Goal: Task Accomplishment & Management: Complete application form

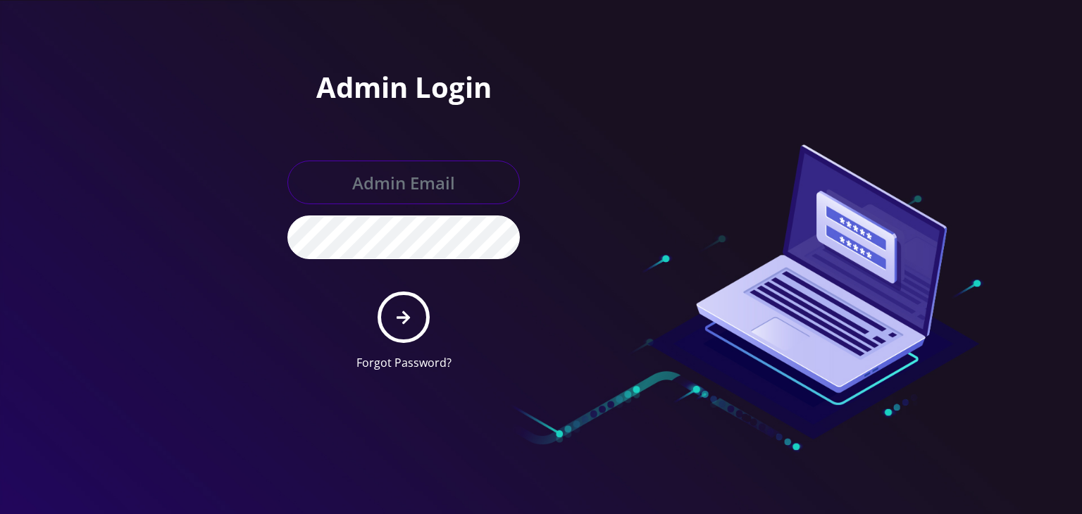
type input "[PERSON_NAME][EMAIL_ADDRESS][DOMAIN_NAME]"
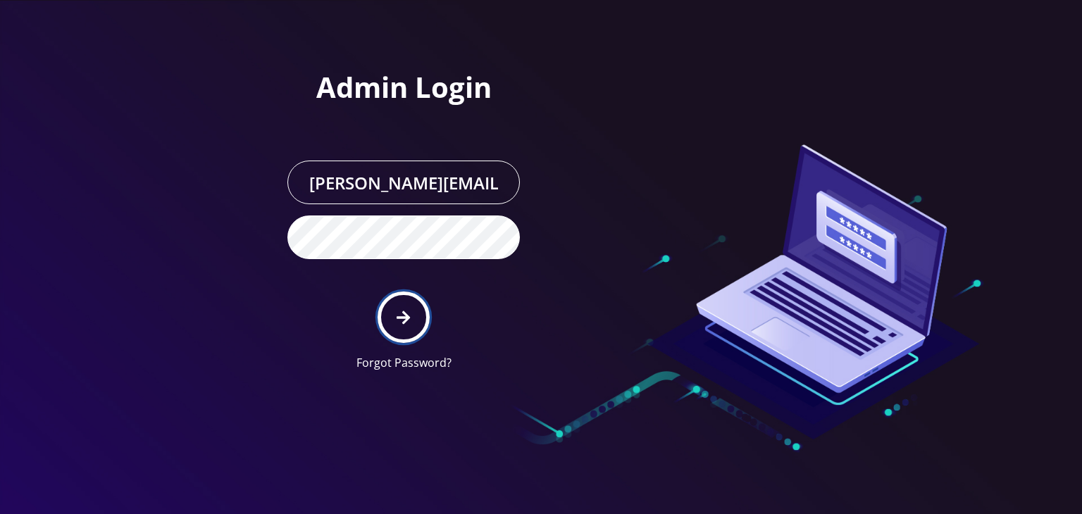
click at [400, 321] on icon "submit" at bounding box center [403, 318] width 13 height 16
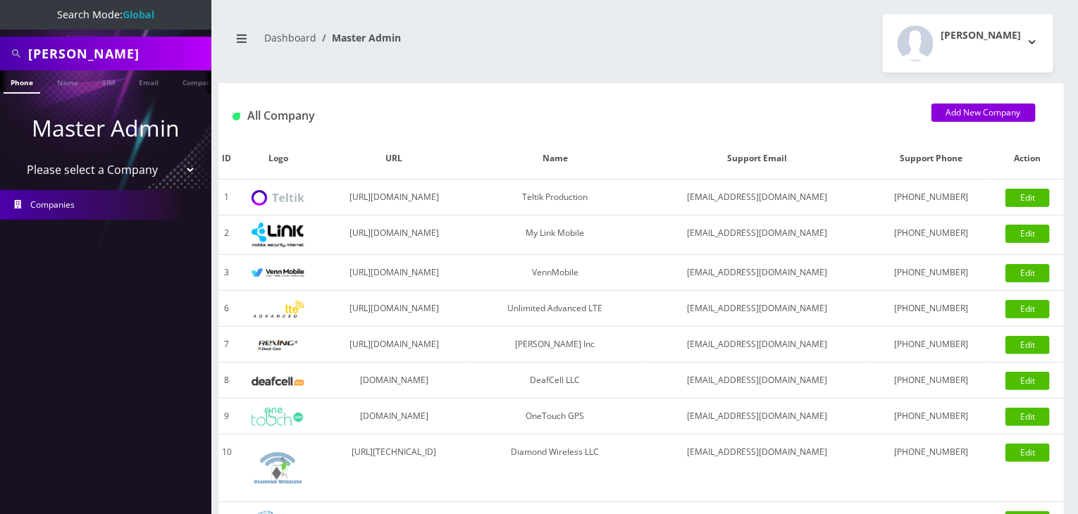
click at [90, 172] on select "Please select a Company Teltik Production My Link Mobile VennMobile Unlimited A…" at bounding box center [106, 169] width 180 height 27
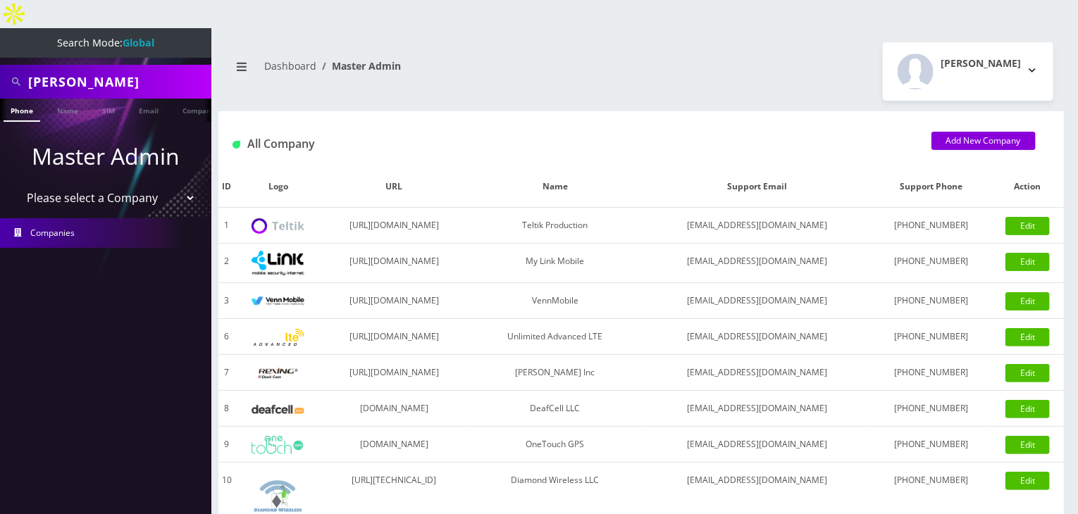
select select "13"
click at [16, 185] on select "Please select a Company Teltik Production My Link Mobile VennMobile Unlimited A…" at bounding box center [106, 198] width 180 height 27
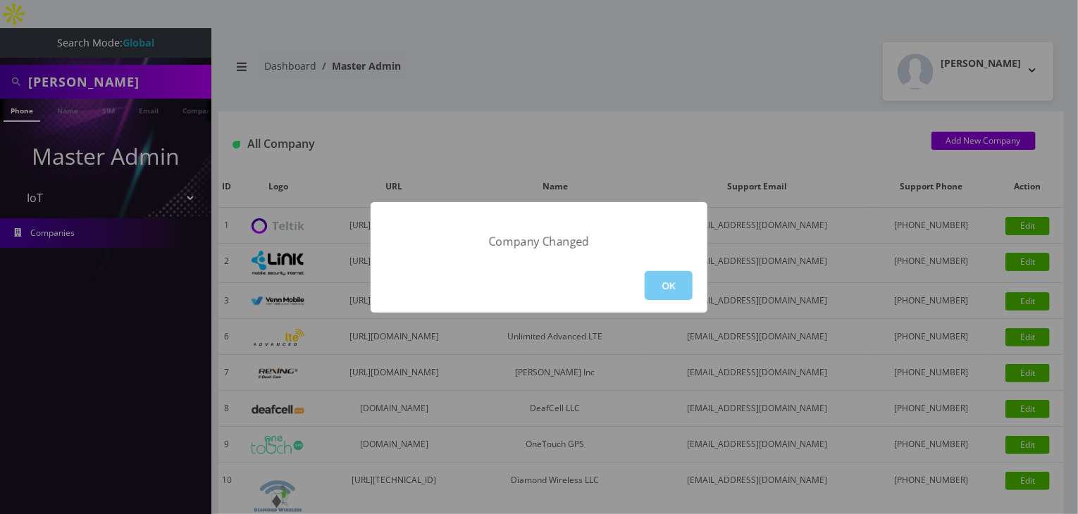
click at [674, 281] on button "OK" at bounding box center [669, 285] width 48 height 29
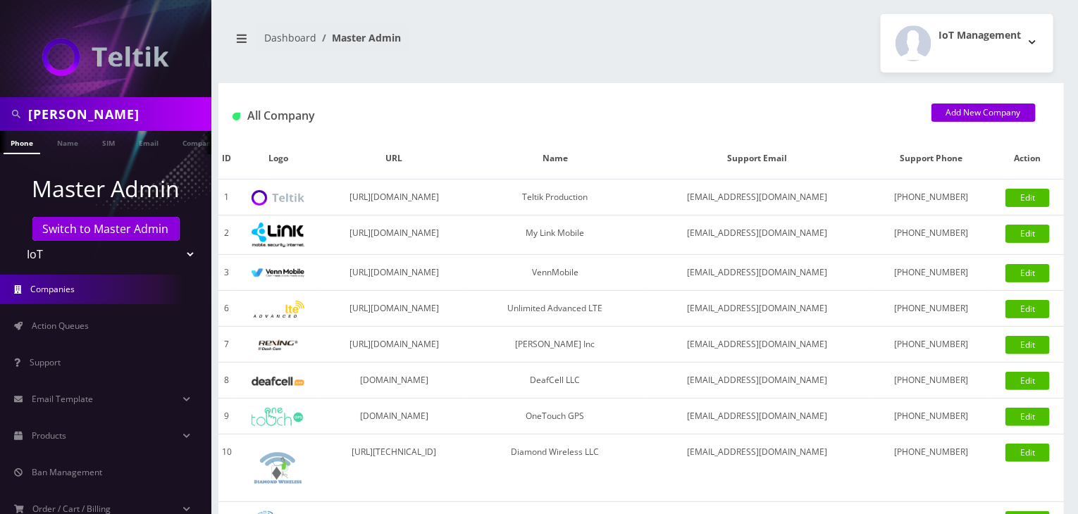
click at [45, 330] on span "Action Queues" at bounding box center [60, 326] width 57 height 12
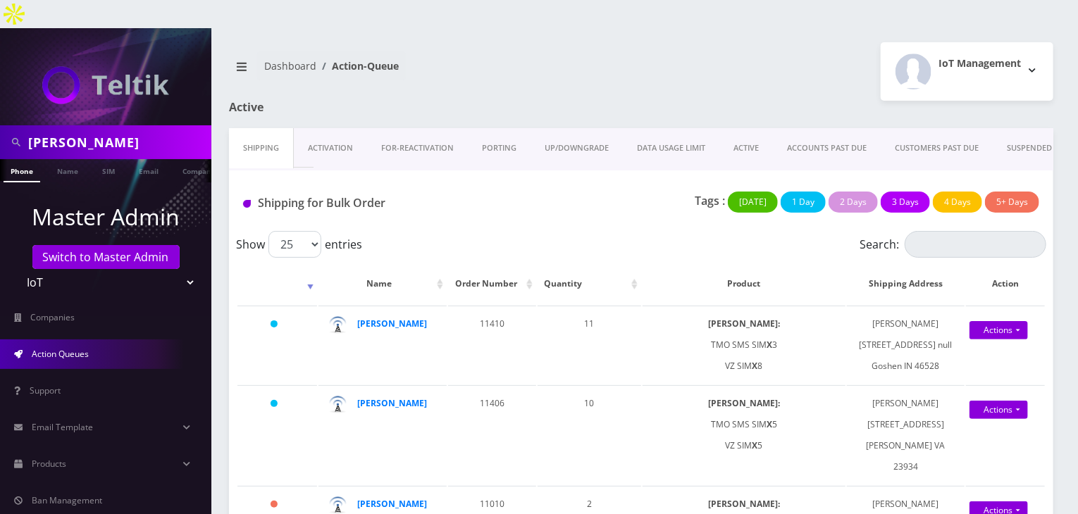
drag, startPoint x: 118, startPoint y: 119, endPoint x: 0, endPoint y: 80, distance: 124.1
click at [0, 80] on nav "carl saling Phone Name SIM Email Company Customer Master Admin Switch to Master…" at bounding box center [105, 285] width 211 height 514
type input "helios"
click at [186, 159] on link "Company" at bounding box center [198, 170] width 47 height 23
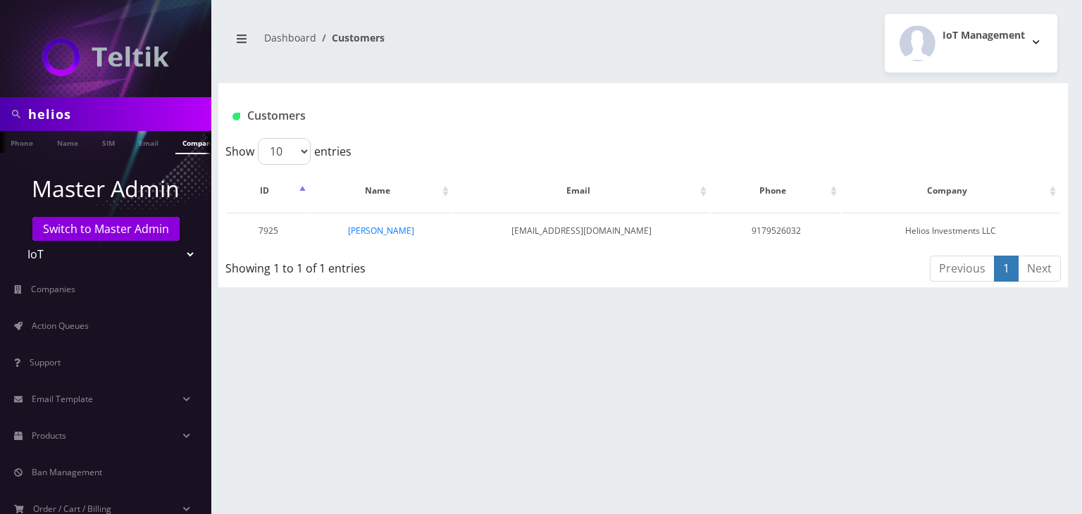
scroll to position [0, 7]
click at [401, 233] on link "[PERSON_NAME]" at bounding box center [381, 231] width 66 height 12
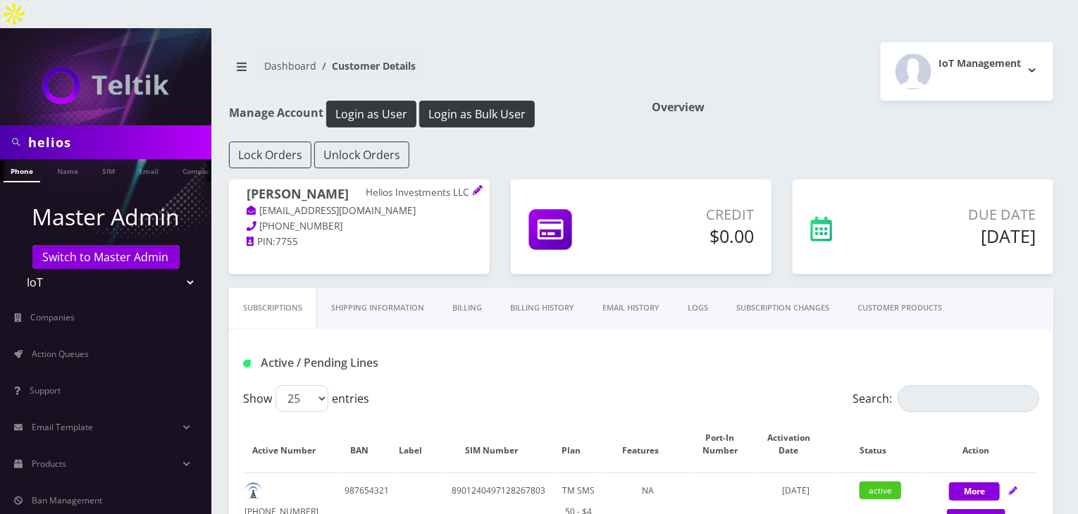
click at [526, 288] on link "Billing History" at bounding box center [542, 308] width 92 height 40
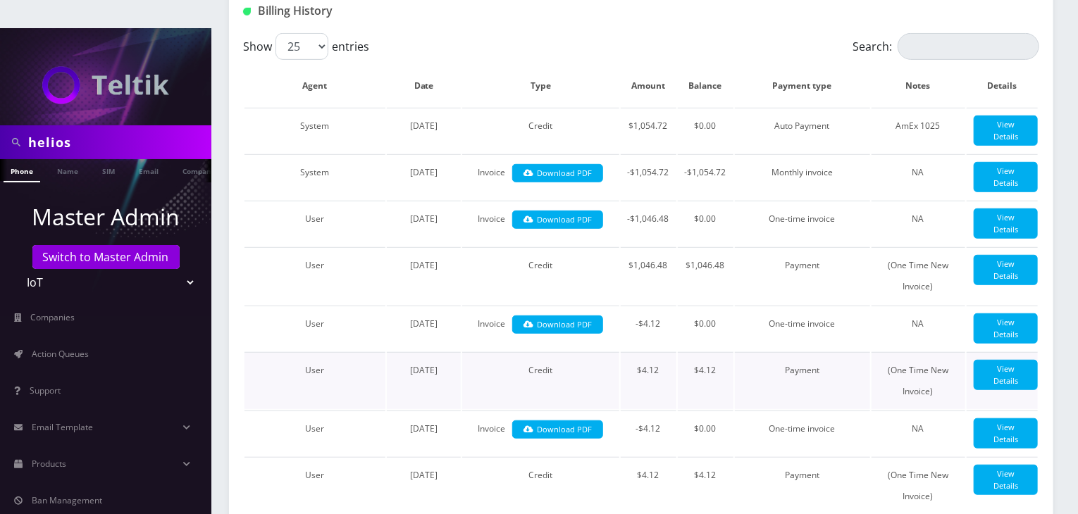
scroll to position [469, 0]
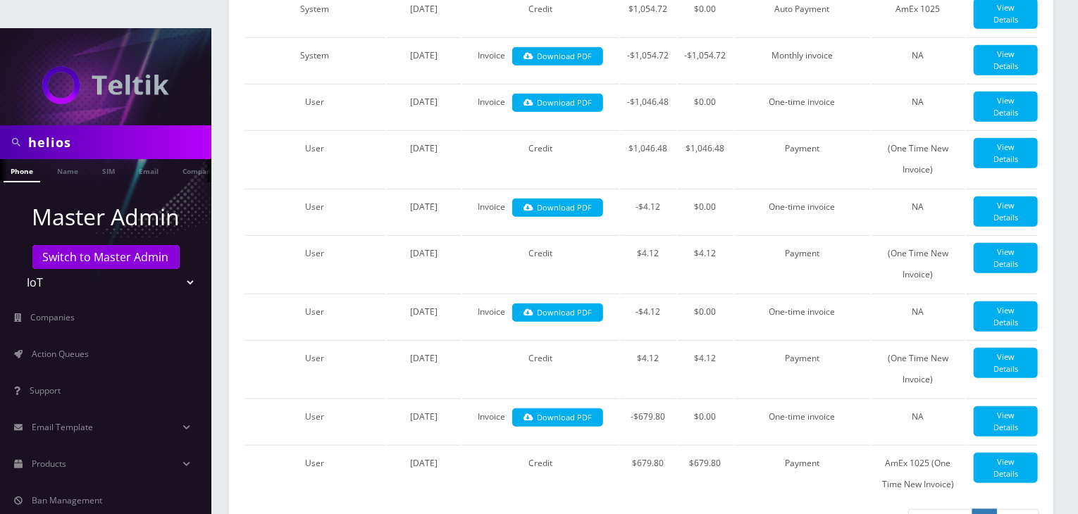
drag, startPoint x: 75, startPoint y: 116, endPoint x: 0, endPoint y: 116, distance: 74.7
click at [0, 125] on div "helios" at bounding box center [105, 142] width 211 height 34
type input "[PERSON_NAME]"
click at [73, 159] on link "Name" at bounding box center [67, 170] width 35 height 23
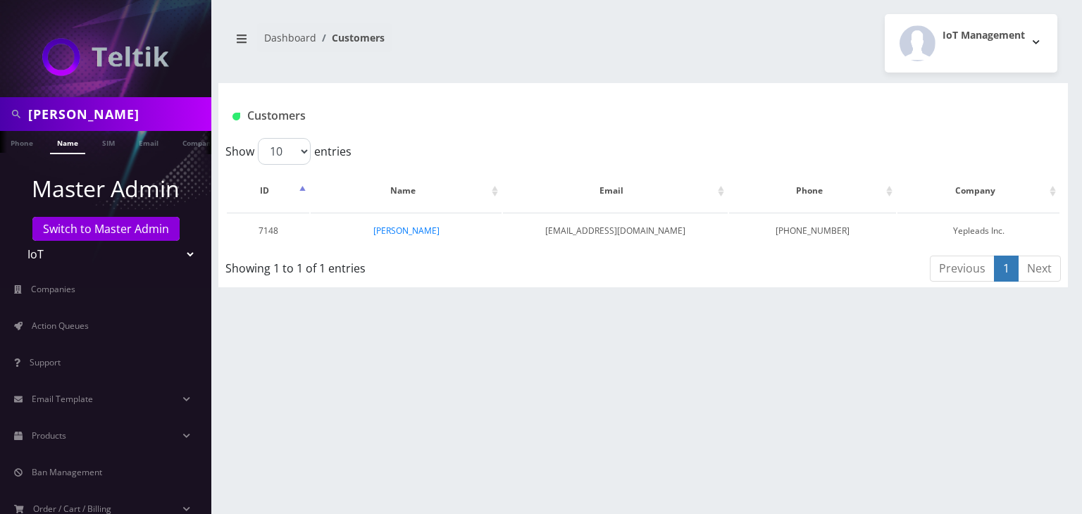
click at [431, 231] on link "[PERSON_NAME]" at bounding box center [406, 231] width 66 height 12
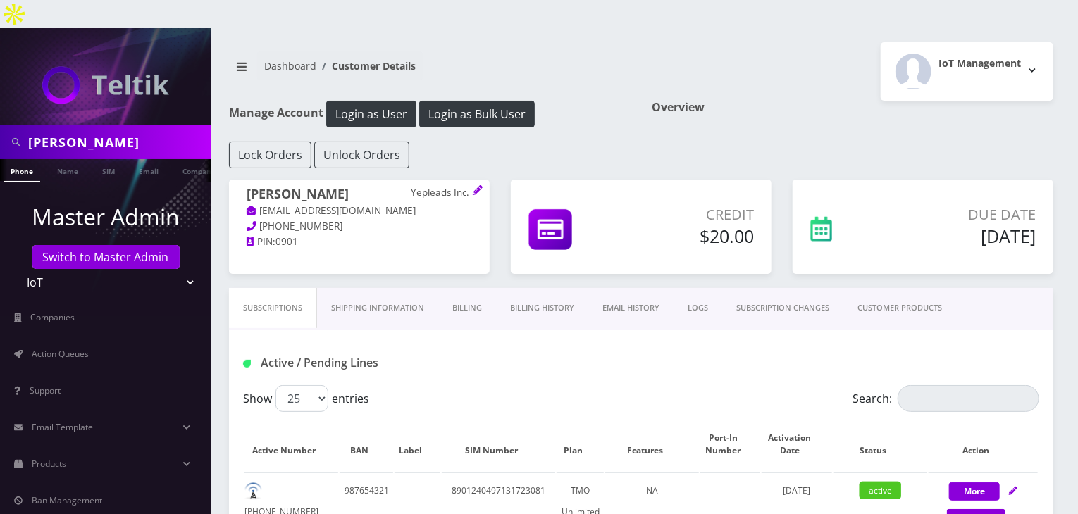
click at [914, 288] on link "CUSTOMER PRODUCTS" at bounding box center [899, 308] width 113 height 40
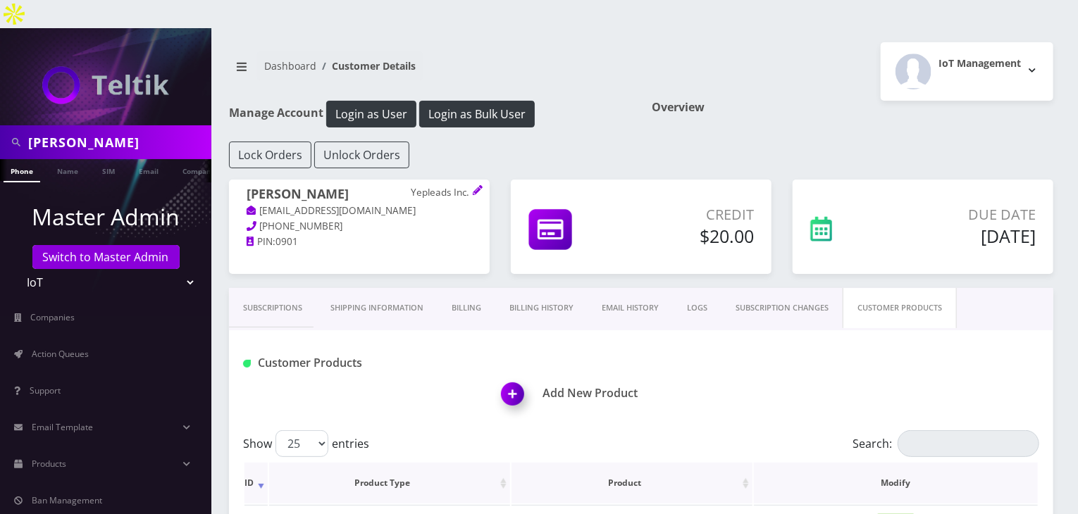
scroll to position [235, 0]
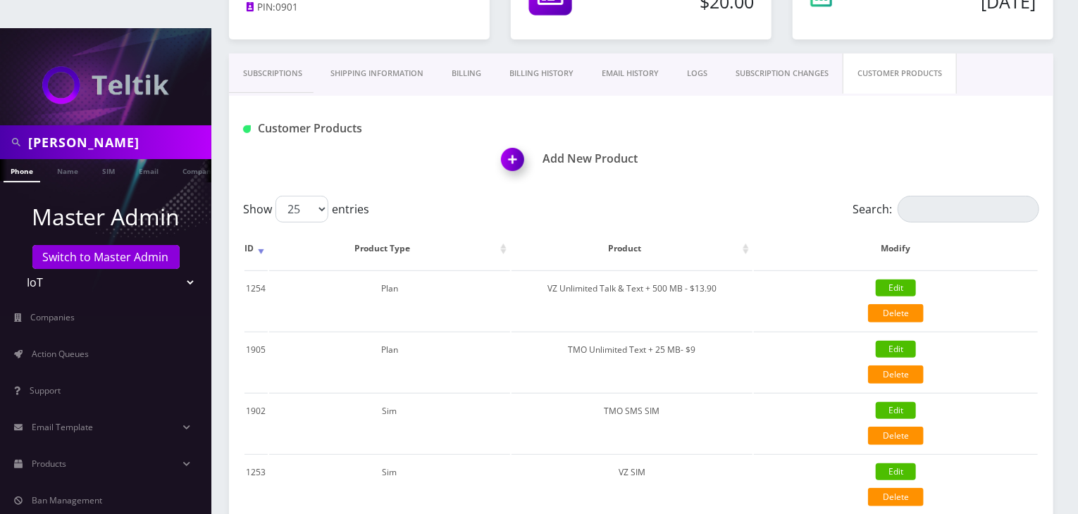
click at [268, 54] on link "Subscriptions" at bounding box center [272, 74] width 87 height 40
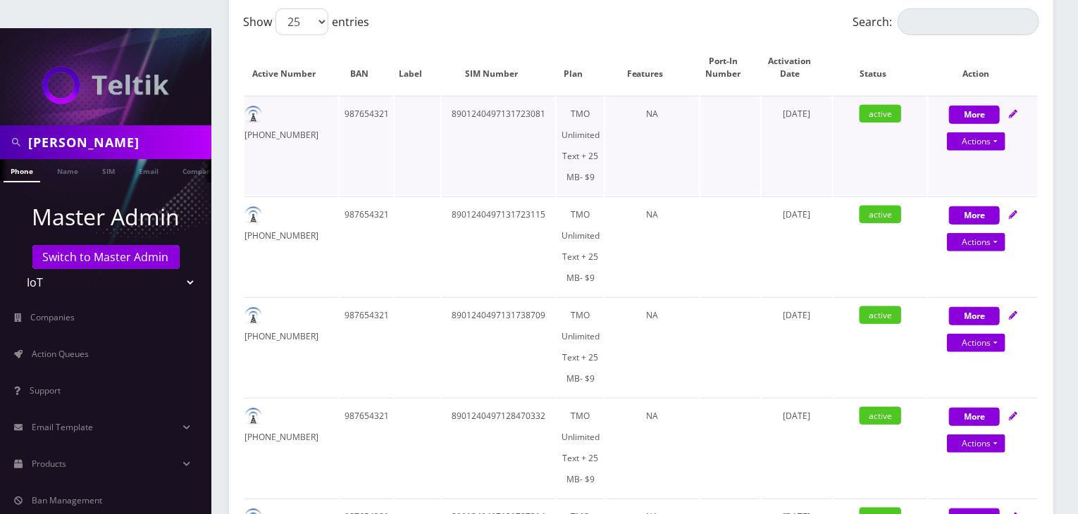
scroll to position [117, 0]
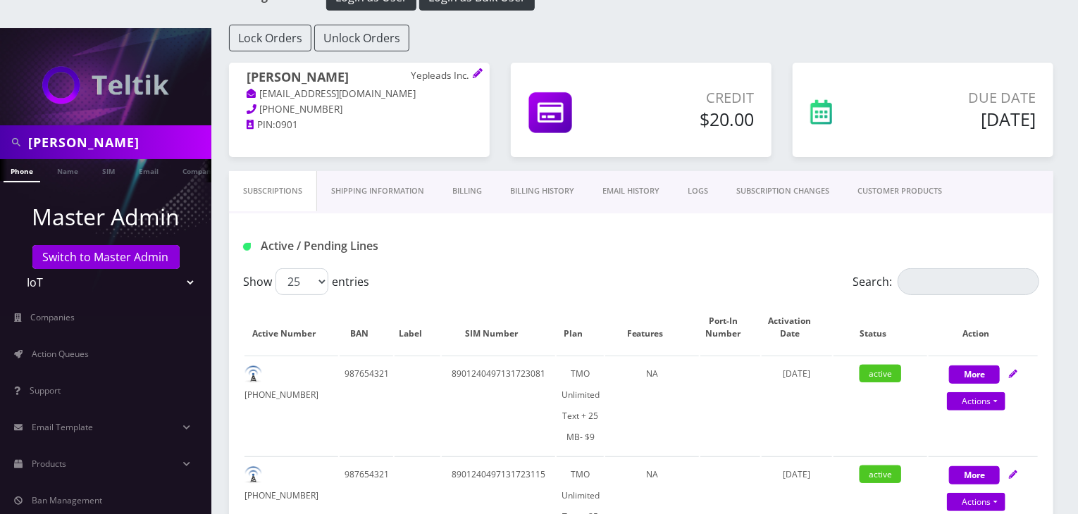
click at [908, 171] on link "CUSTOMER PRODUCTS" at bounding box center [899, 191] width 113 height 40
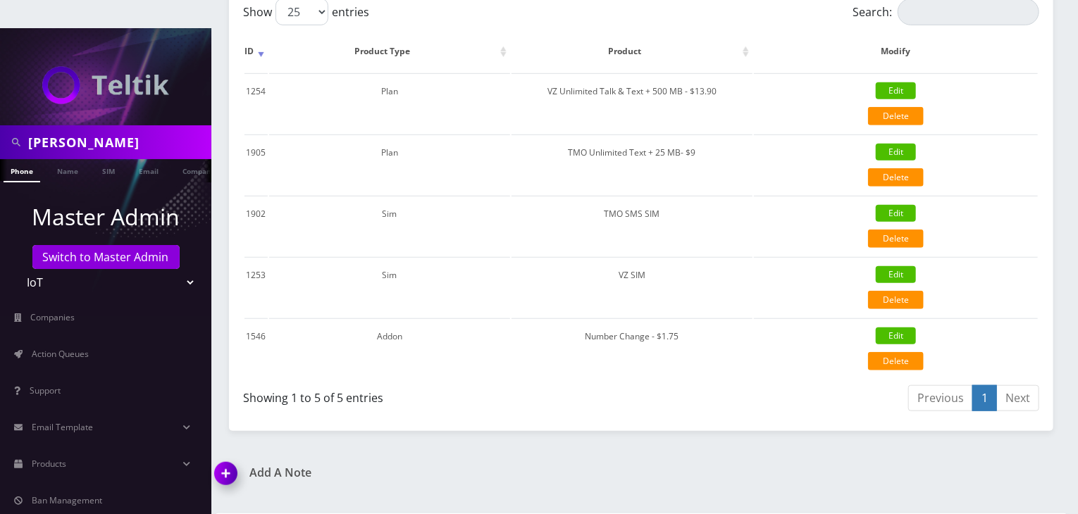
scroll to position [352, 0]
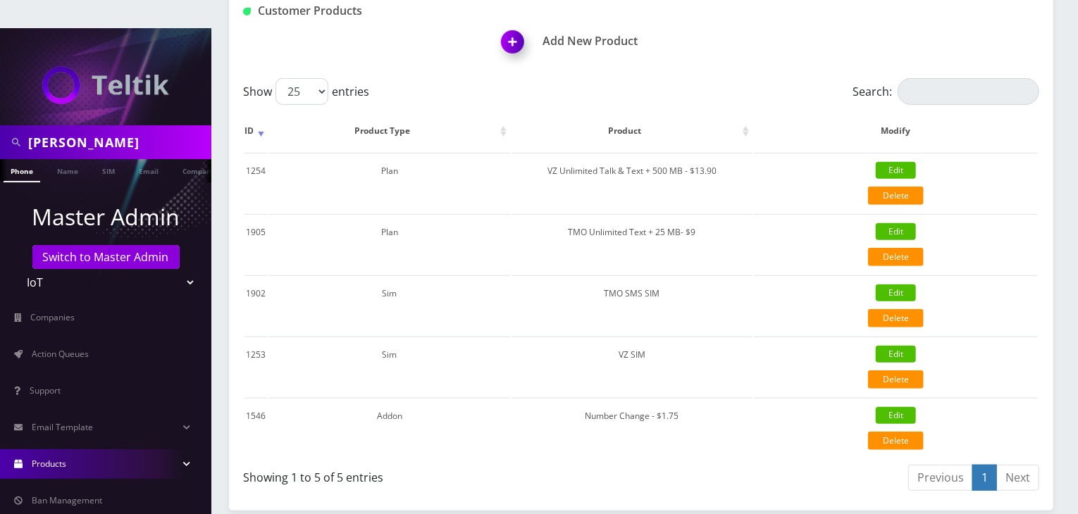
click at [121, 450] on link "Products" at bounding box center [105, 465] width 211 height 30
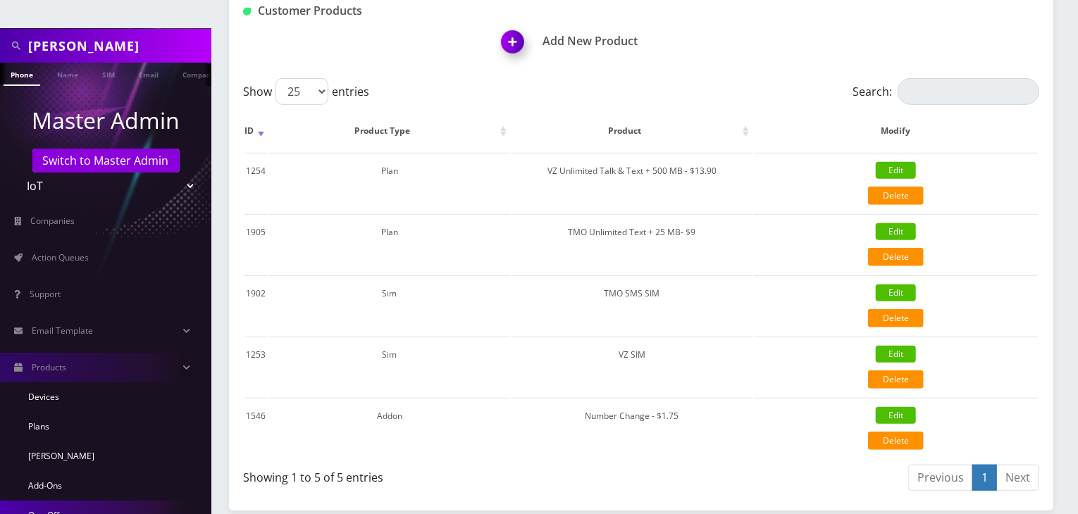
scroll to position [117, 0]
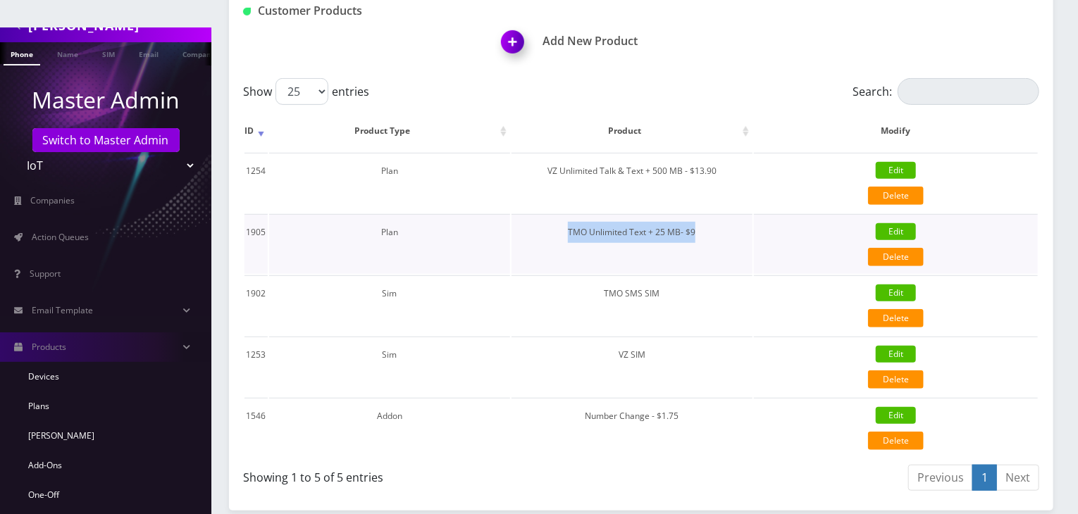
drag, startPoint x: 571, startPoint y: 206, endPoint x: 702, endPoint y: 198, distance: 131.3
click at [702, 214] on td "TMO Unlimited Text + 25 MB- $9" at bounding box center [632, 244] width 241 height 60
copy td "TMO Unlimited Text + 25 MB- $9"
click at [87, 392] on link "Plans" at bounding box center [105, 407] width 211 height 30
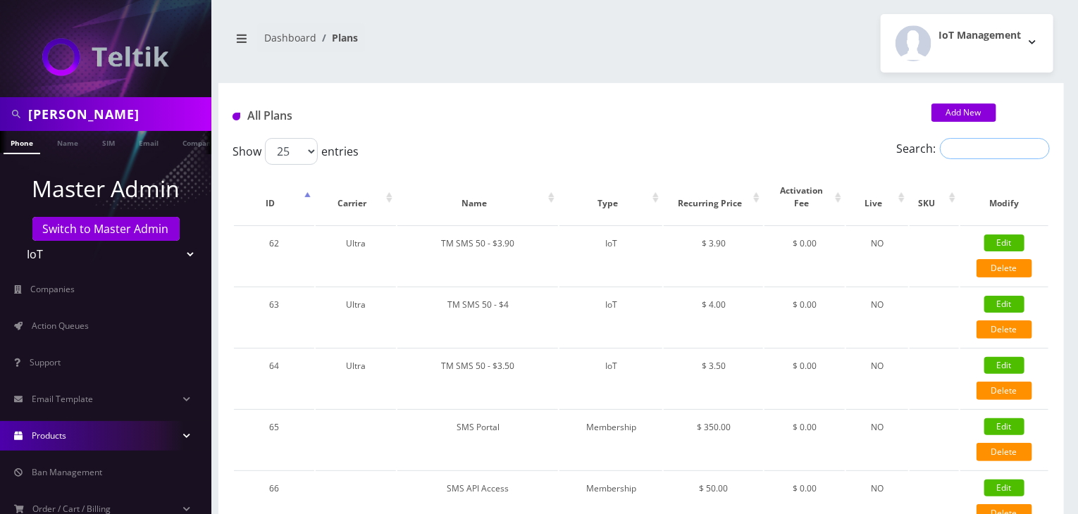
click at [957, 142] on input "Search:" at bounding box center [995, 148] width 110 height 21
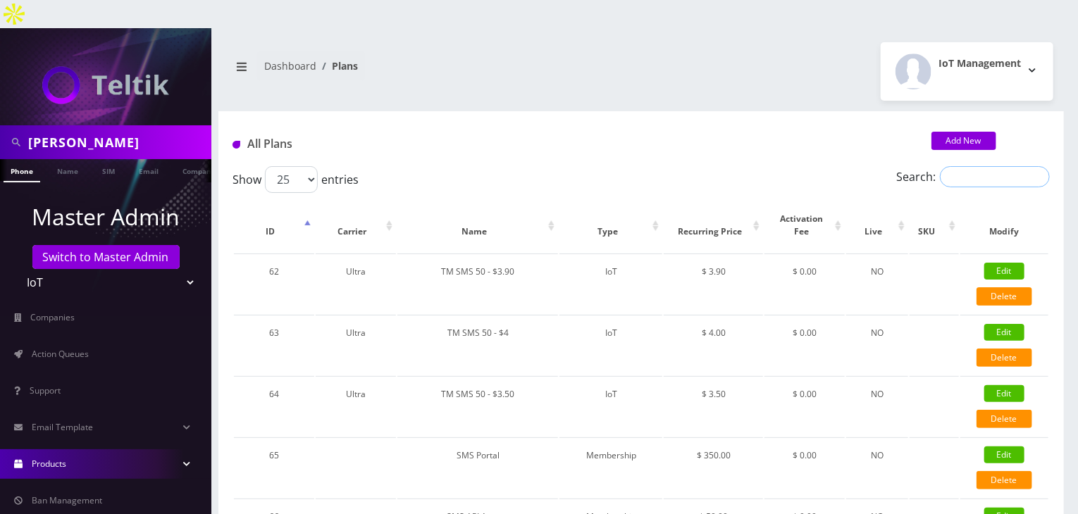
paste input "TMO Unlimited Text + 25 MB- $9"
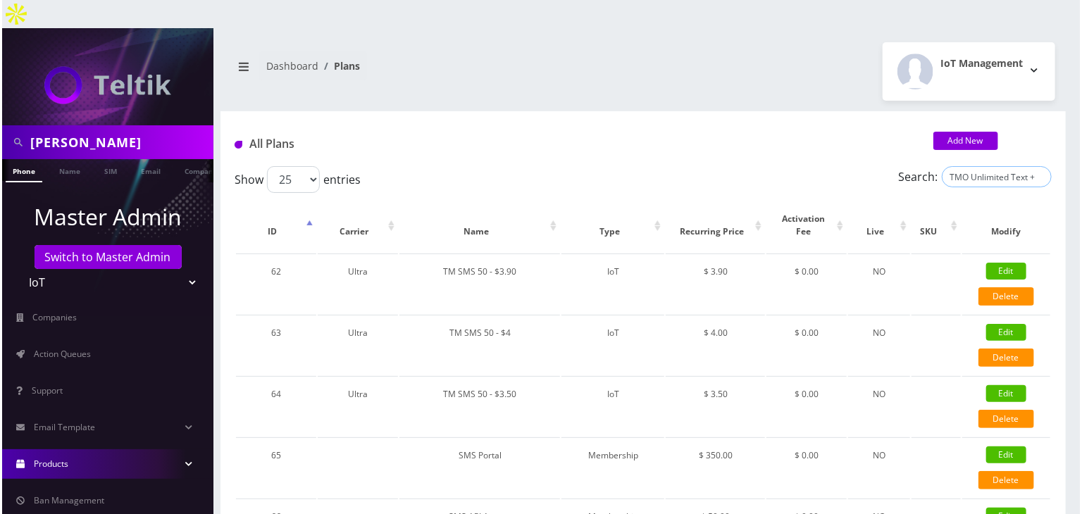
scroll to position [0, 37]
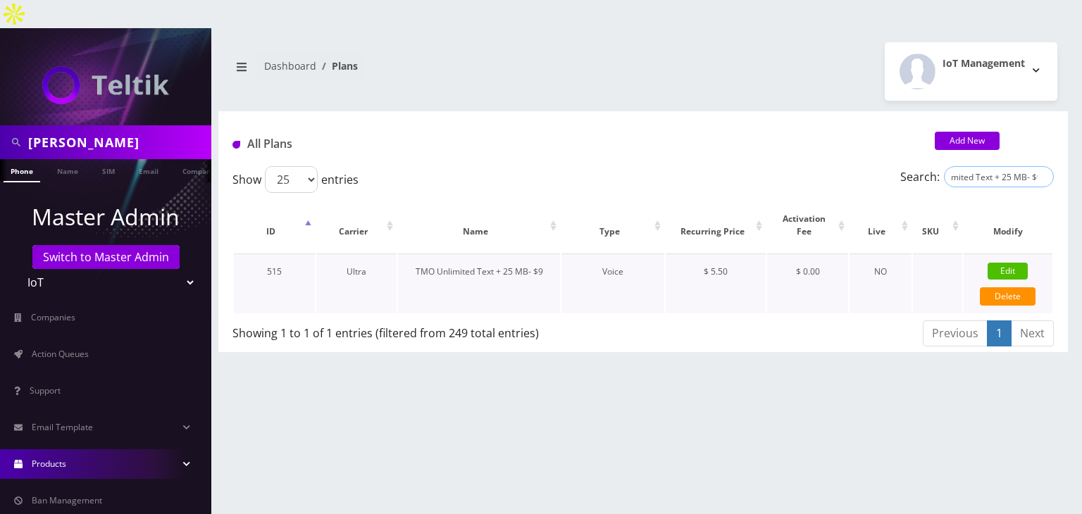
type input "TMO Unlimited Text + 25 MB- $9"
click at [995, 263] on link "Edit" at bounding box center [1008, 271] width 40 height 17
type input "TMO Unlimited Text + 25 MB- $9"
select select "1"
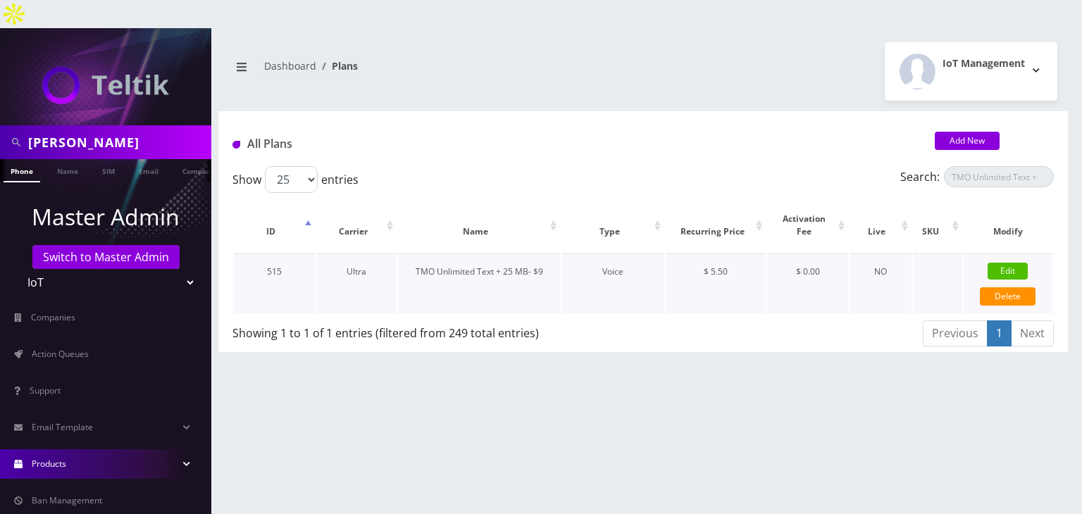
select select "5"
select select "0"
checkbox input "false"
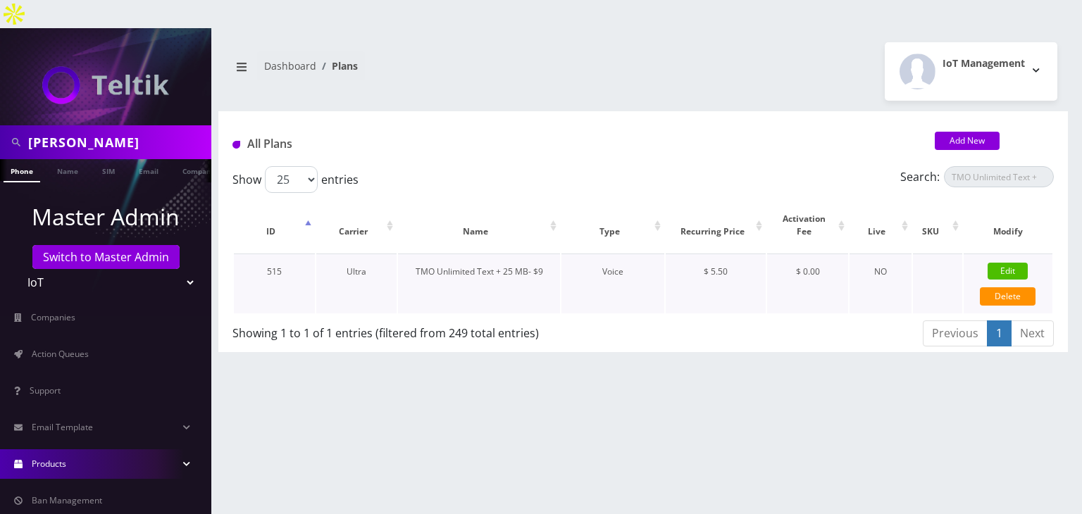
checkbox input "false"
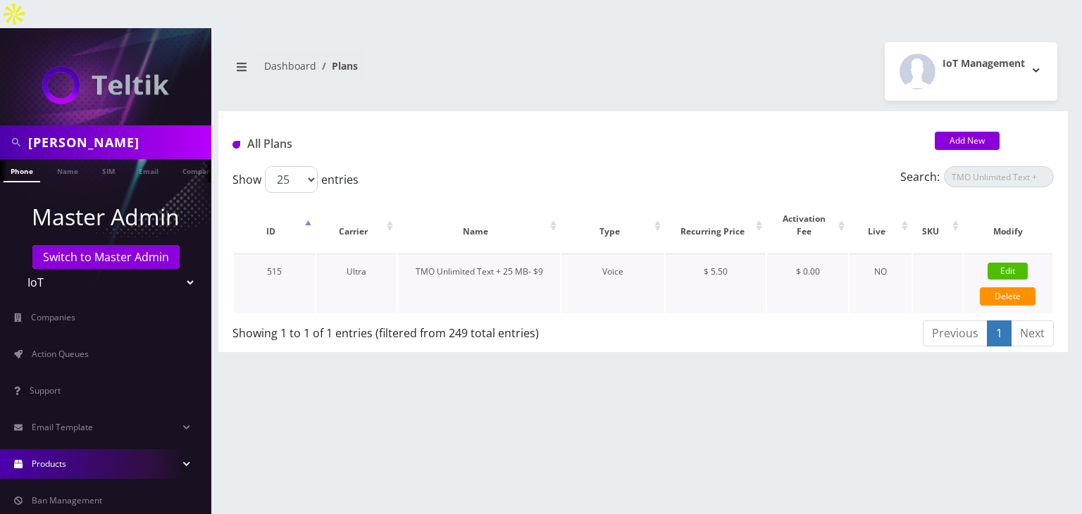
type input "1384"
type input "3.5"
select select "0"
checkbox input "true"
checkbox input "false"
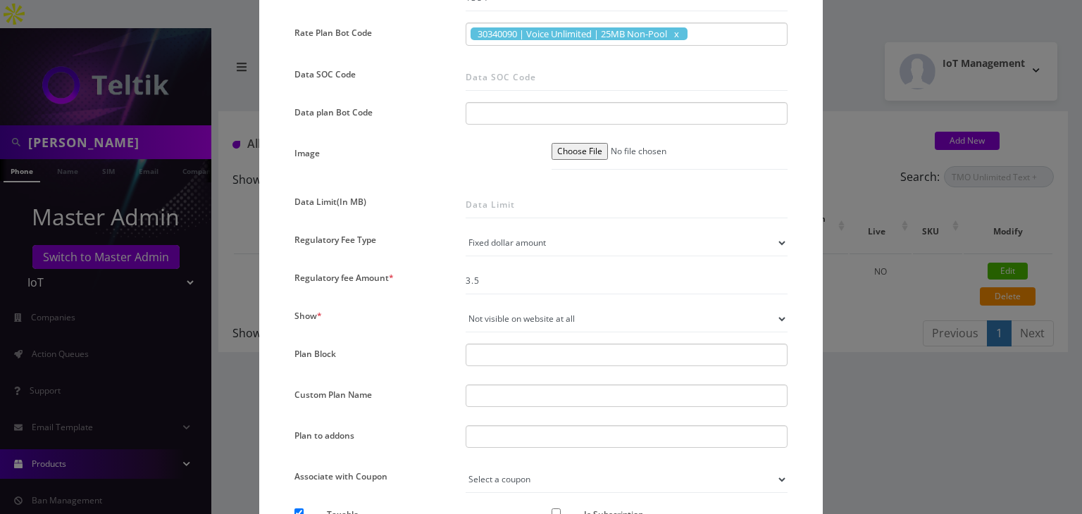
scroll to position [939, 0]
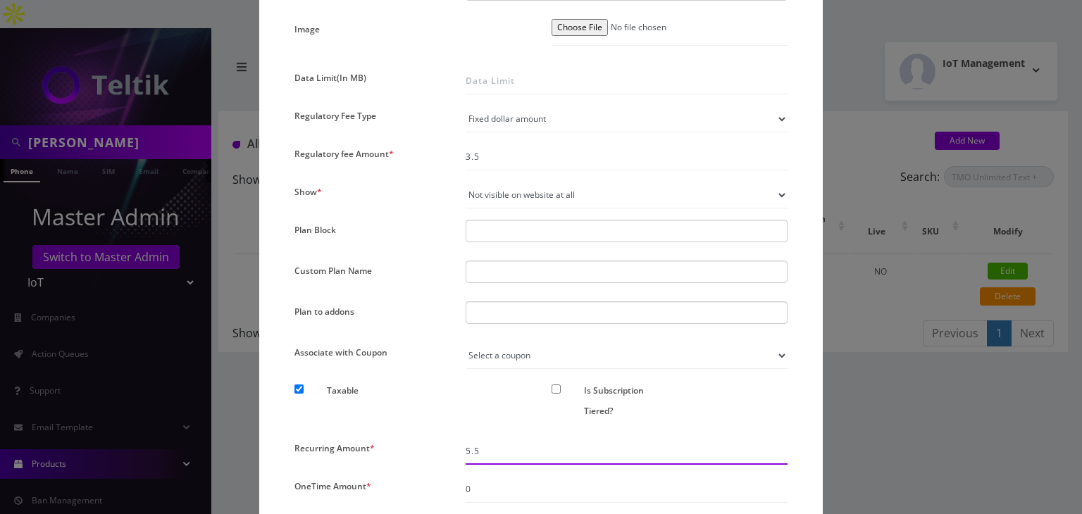
click at [483, 450] on input "5.5" at bounding box center [627, 451] width 322 height 27
type input "5"
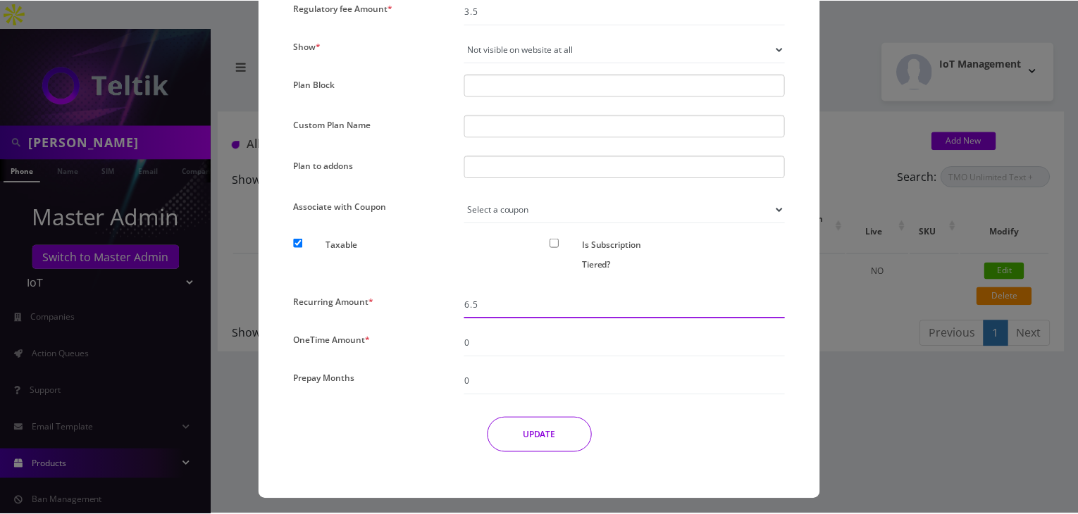
scroll to position [1087, 0]
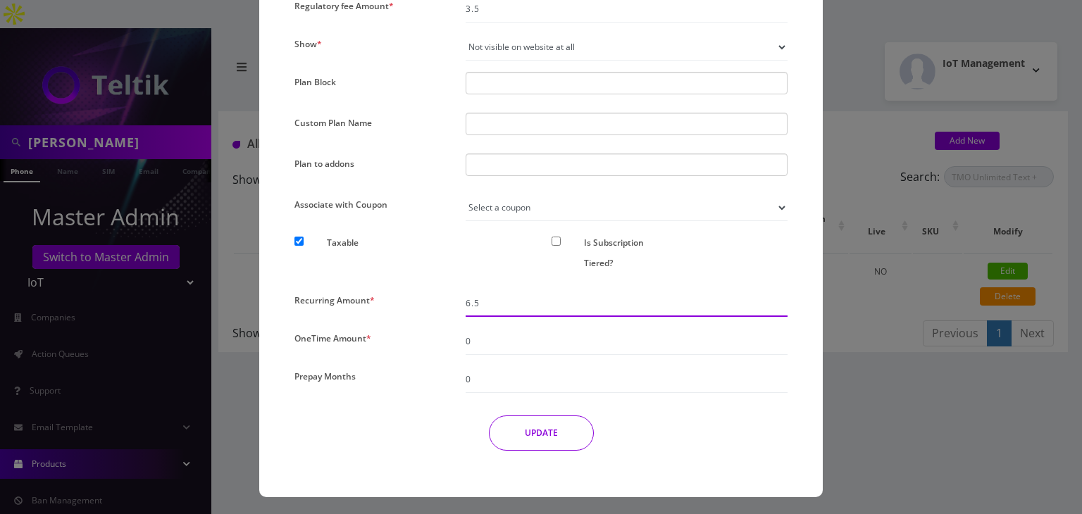
type input "6.5"
click at [524, 426] on button "UPDATE" at bounding box center [541, 433] width 105 height 35
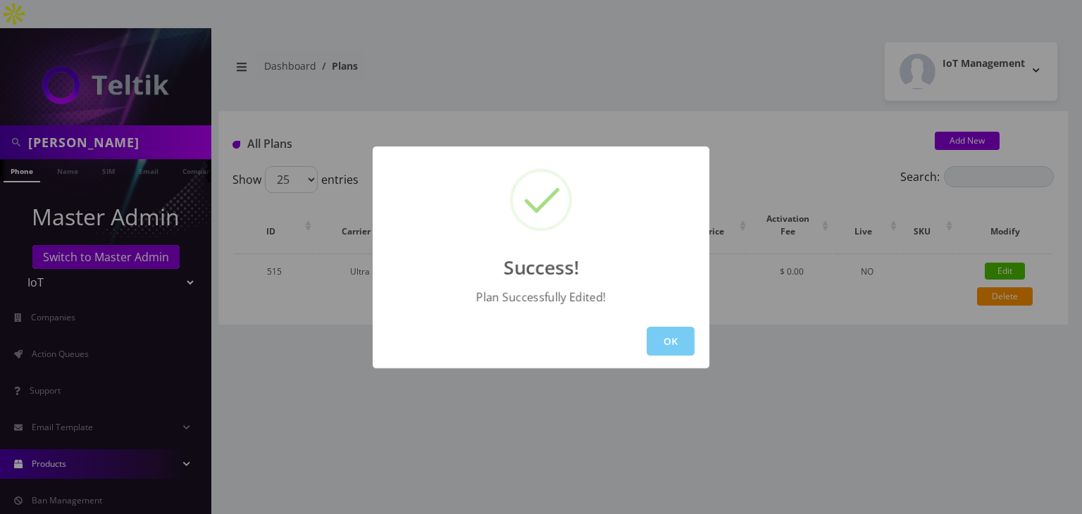
click at [665, 353] on button "OK" at bounding box center [671, 341] width 48 height 29
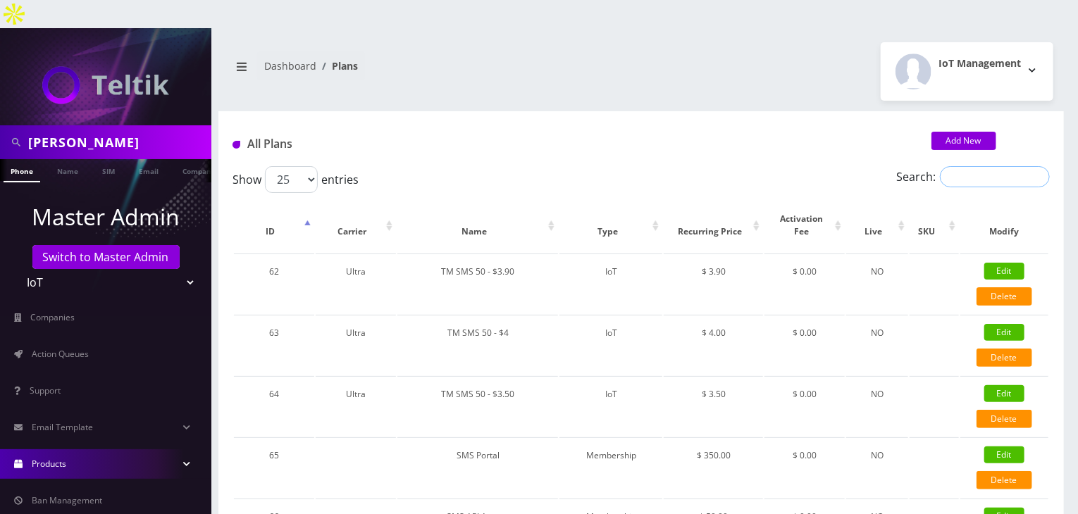
click at [981, 166] on input "Search:" at bounding box center [995, 176] width 110 height 21
paste input "TMO Unlimited Text + 25 MB- $9"
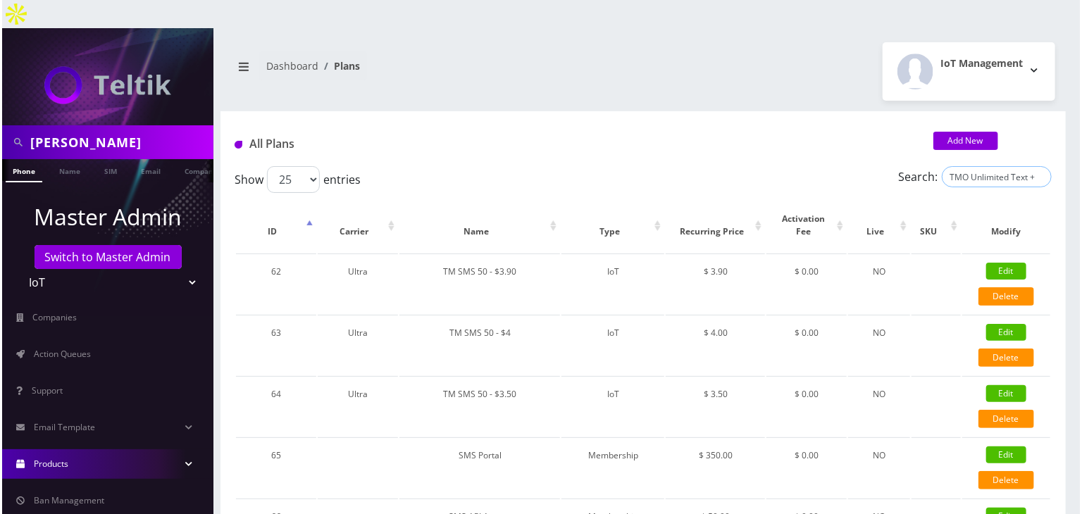
scroll to position [0, 37]
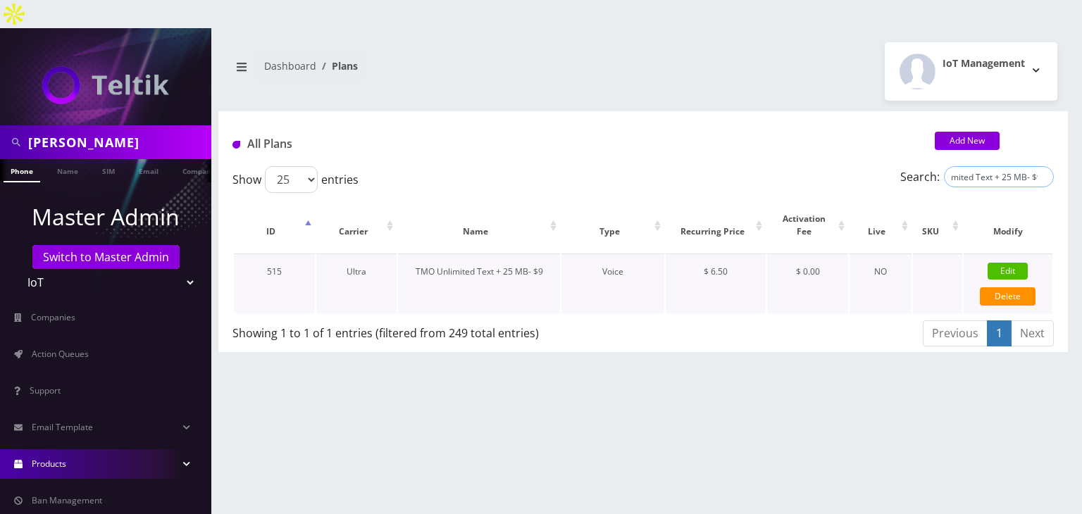
type input "TMO Unlimited Text + 25 MB- $9"
click at [1001, 263] on link "Edit" at bounding box center [1008, 271] width 40 height 17
checkbox input "false"
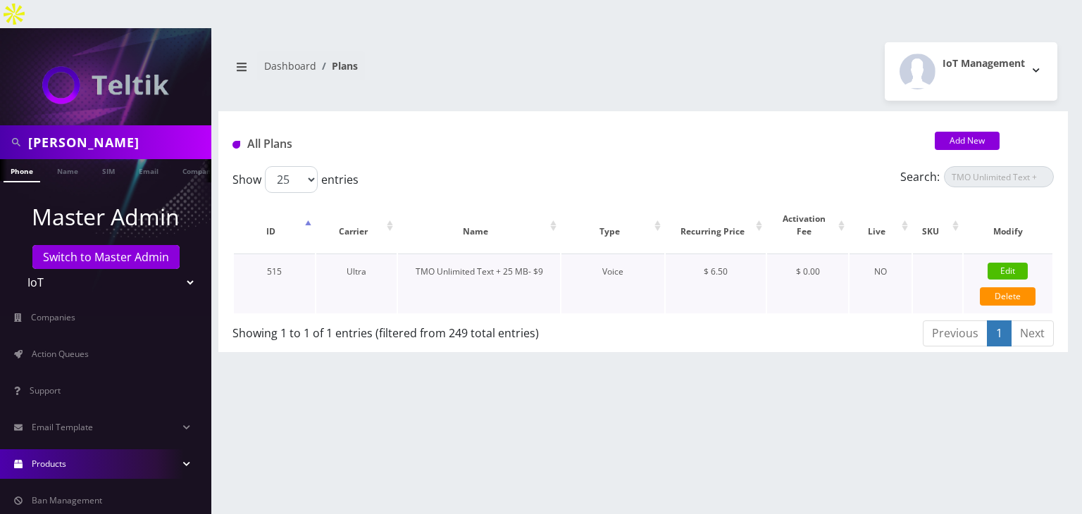
checkbox input "false"
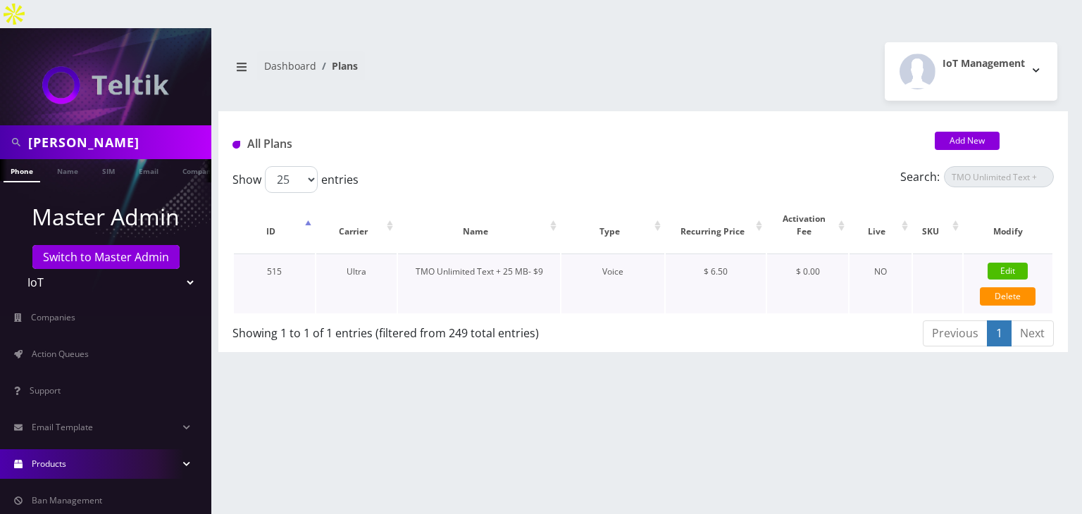
checkbox input "false"
checkbox input "true"
checkbox input "false"
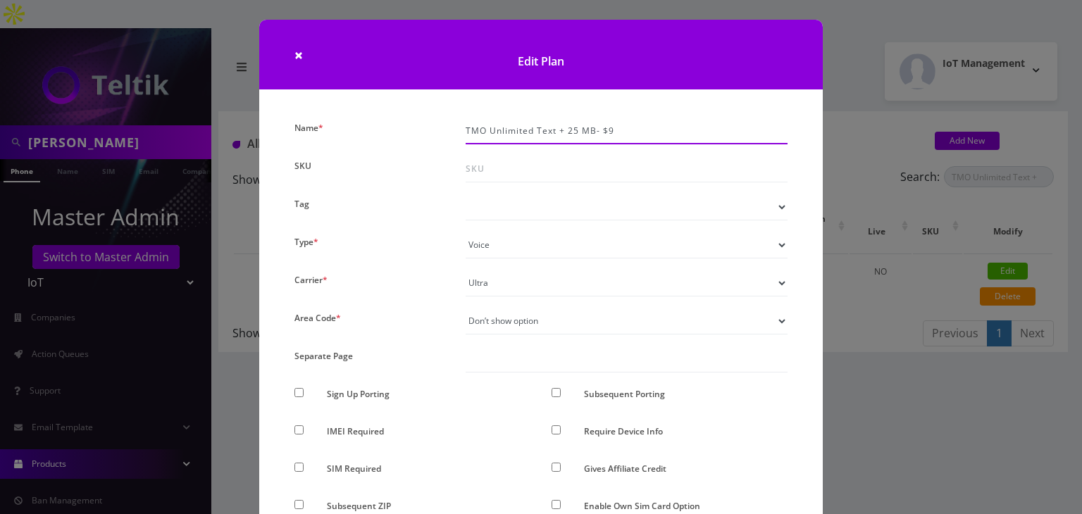
click at [632, 130] on input "TMO Unlimited Text + 25 MB- $9" at bounding box center [627, 131] width 322 height 27
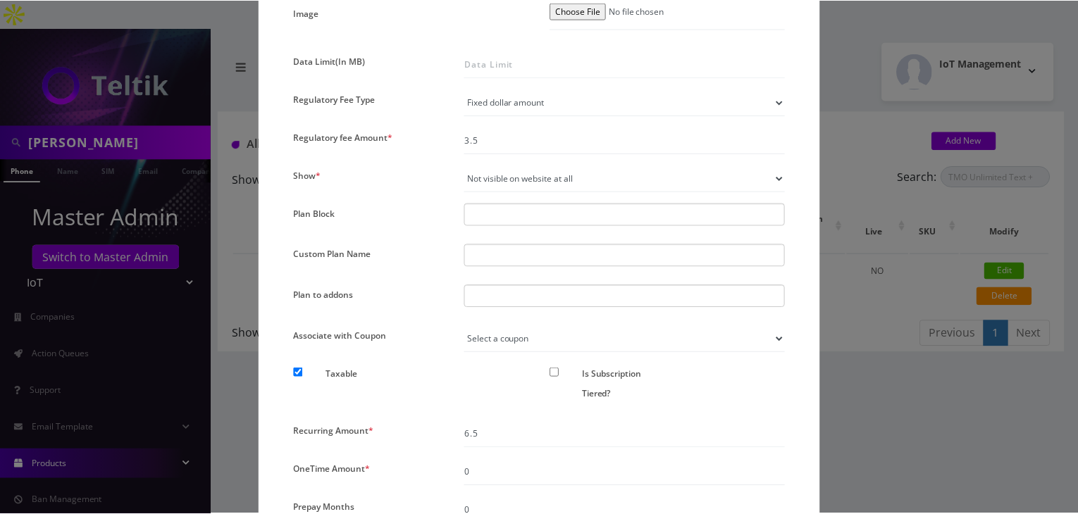
scroll to position [1087, 0]
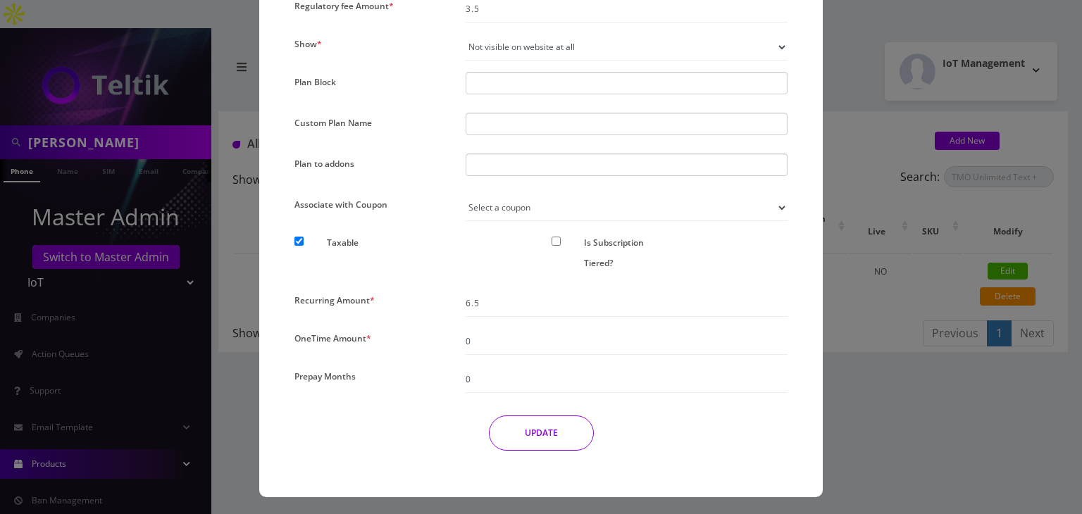
type input "TMO Unlimited Text + 25 MB- $10"
click at [546, 431] on button "UPDATE" at bounding box center [541, 433] width 105 height 35
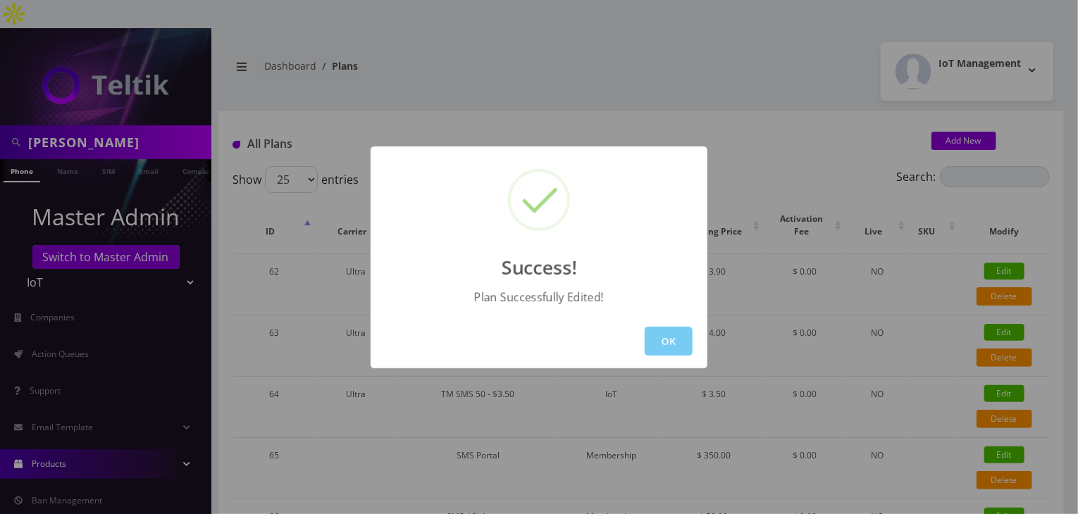
click at [665, 342] on button "OK" at bounding box center [669, 341] width 48 height 29
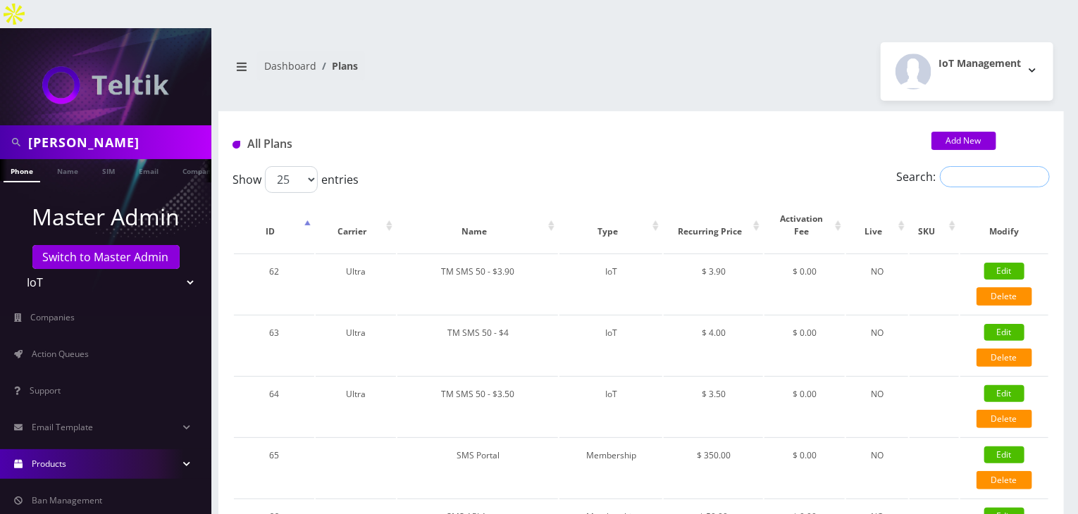
click at [960, 166] on input "Search:" at bounding box center [995, 176] width 110 height 21
paste input "TMO Unlimited Text + 25 MB- $9"
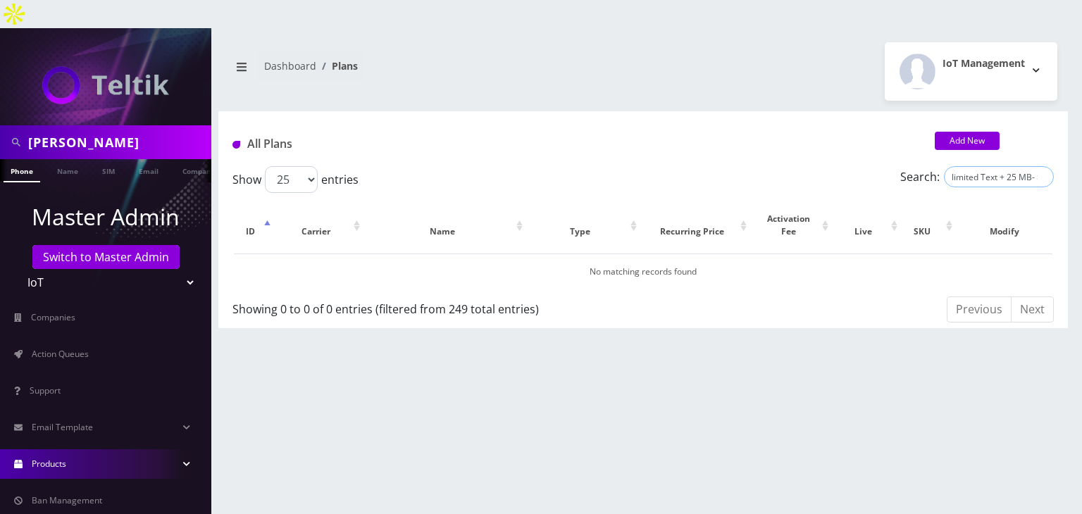
scroll to position [0, 37]
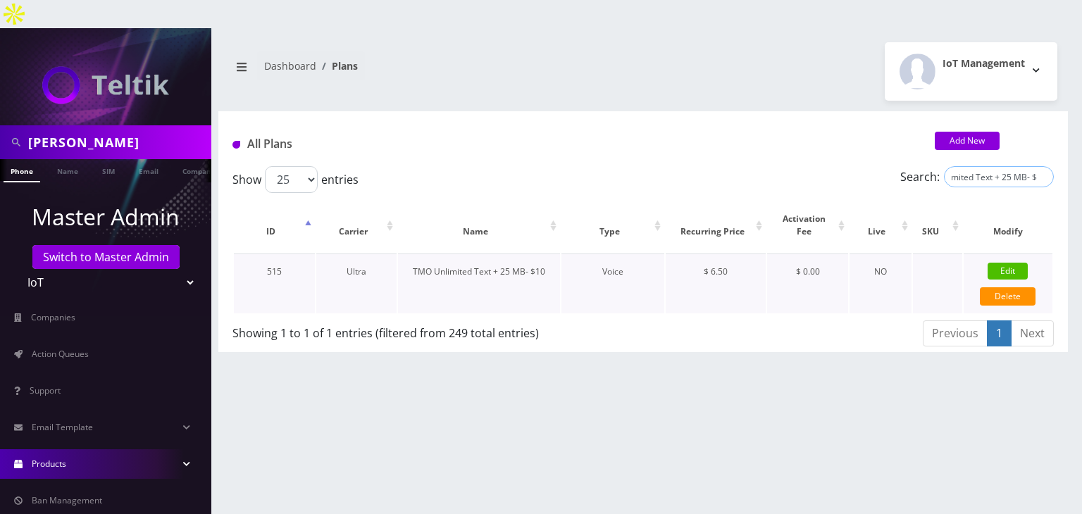
type input "TMO Unlimited Text + 25 MB- $1"
click at [999, 263] on link "Edit" at bounding box center [1008, 271] width 40 height 17
checkbox input "false"
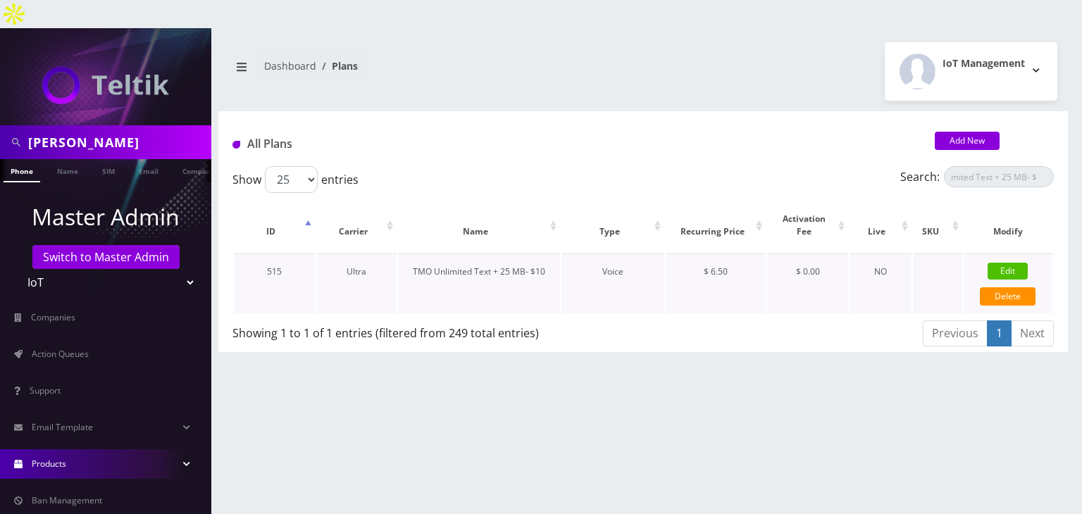
checkbox input "false"
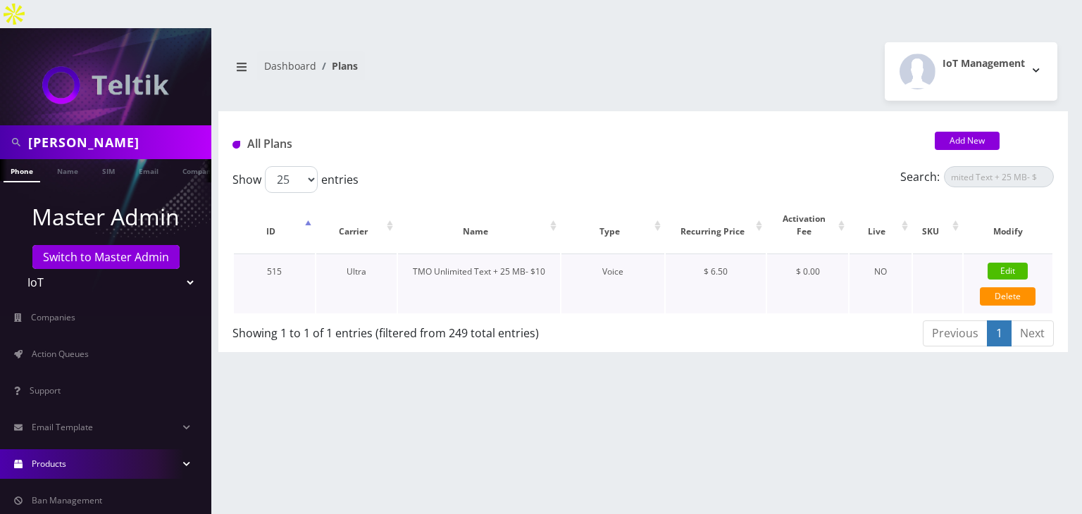
checkbox input "true"
checkbox input "false"
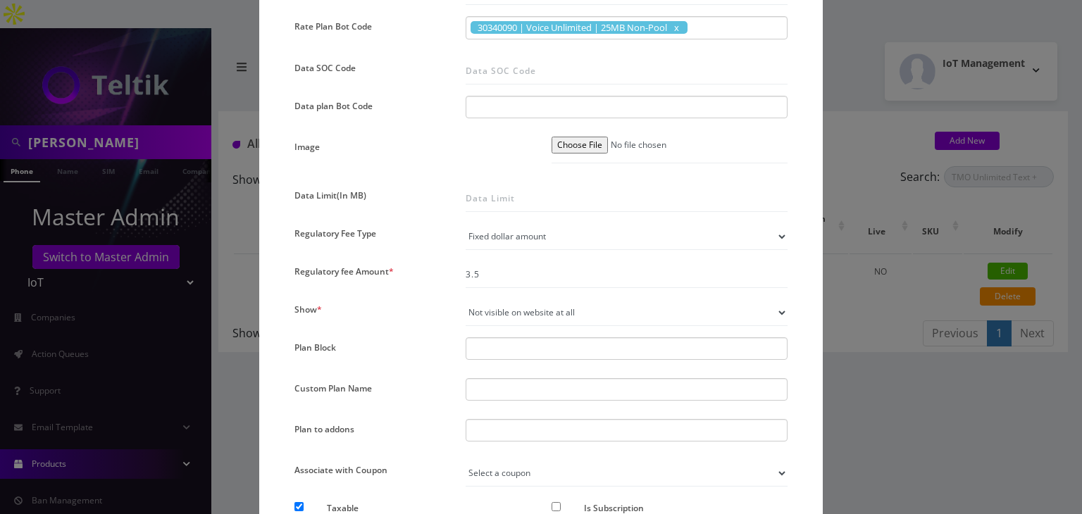
scroll to position [1087, 0]
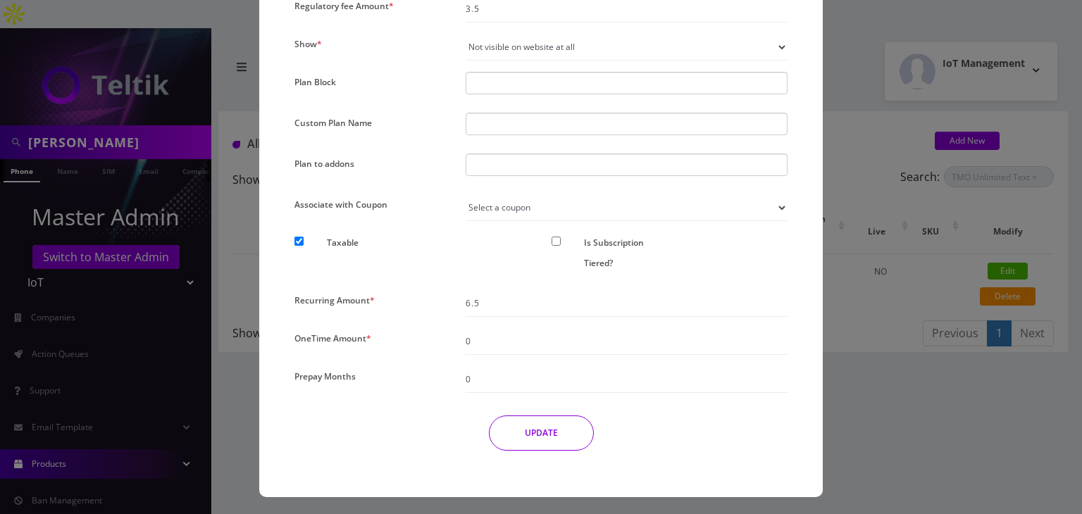
click at [908, 429] on div "× Edit Plan Name * TMO Unlimited Text + 25 MB- $10 SKU Tag Type * Voice Data We…" at bounding box center [541, 257] width 1082 height 514
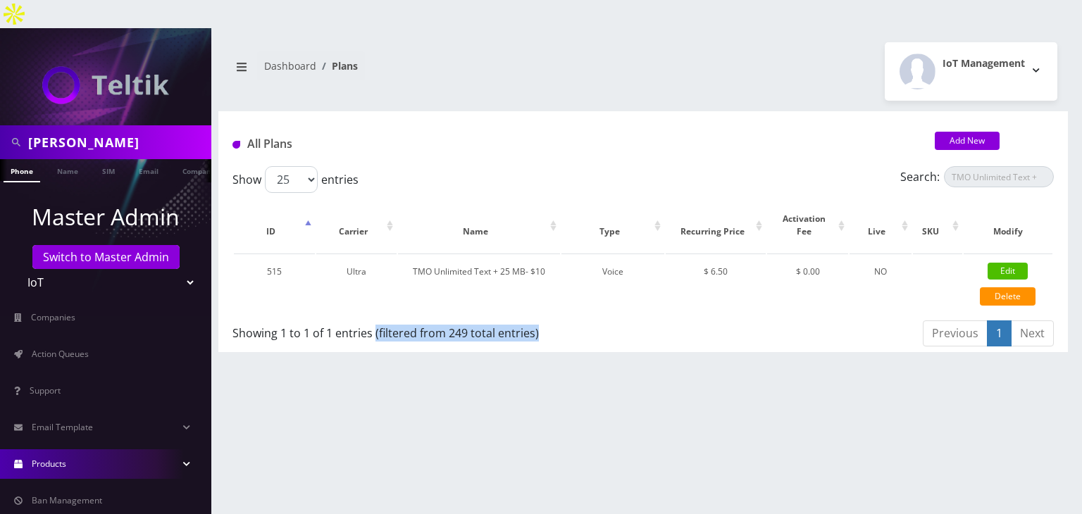
drag, startPoint x: 538, startPoint y: 296, endPoint x: 373, endPoint y: 319, distance: 165.8
click at [373, 319] on div "Showing 1 to 1 of 1 entries (filtered from 249 total entries)" at bounding box center [438, 335] width 411 height 33
click at [428, 319] on div "Showing 1 to 1 of 1 entries (filtered from 249 total entries)" at bounding box center [433, 330] width 400 height 23
drag, startPoint x: 376, startPoint y: 302, endPoint x: 505, endPoint y: 311, distance: 129.3
click at [490, 319] on div "Showing 1 to 1 of 1 entries (filtered from 249 total entries)" at bounding box center [433, 330] width 400 height 23
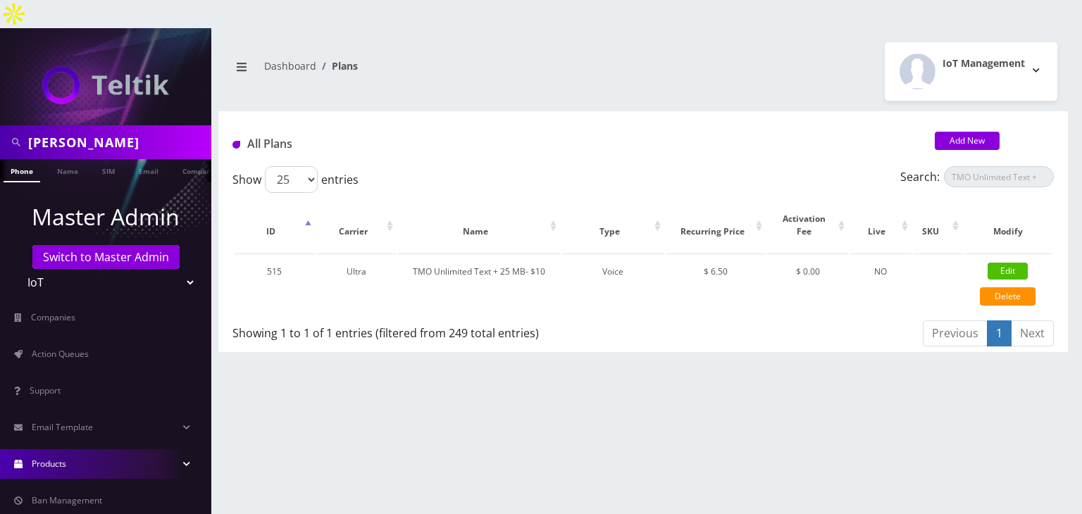
click at [569, 345] on div "javier Phone Name SIM Email Company Customer Dashboard Plans IoT Management 25" at bounding box center [643, 285] width 878 height 514
click at [65, 340] on link "Action Queues" at bounding box center [105, 355] width 211 height 30
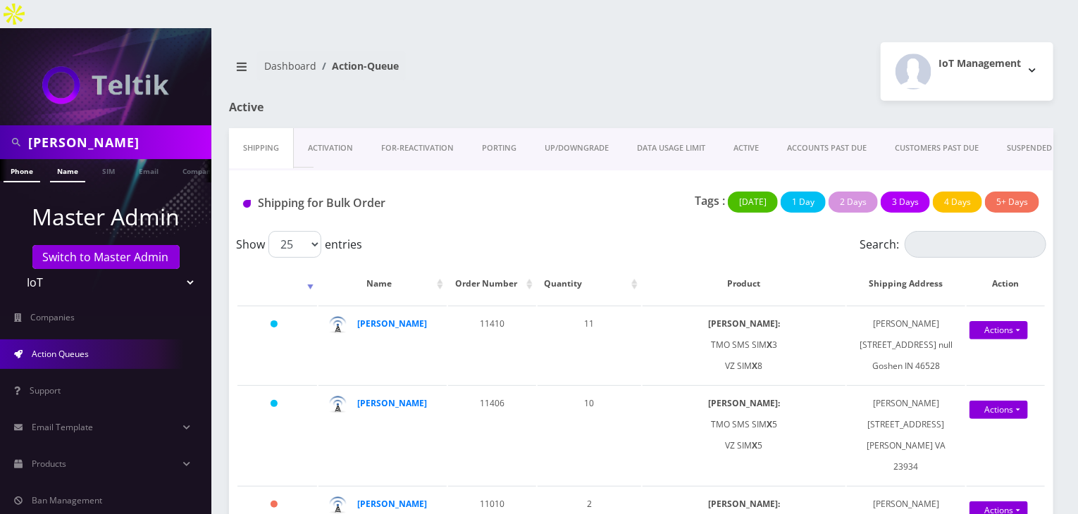
click at [63, 159] on link "Name" at bounding box center [67, 170] width 35 height 23
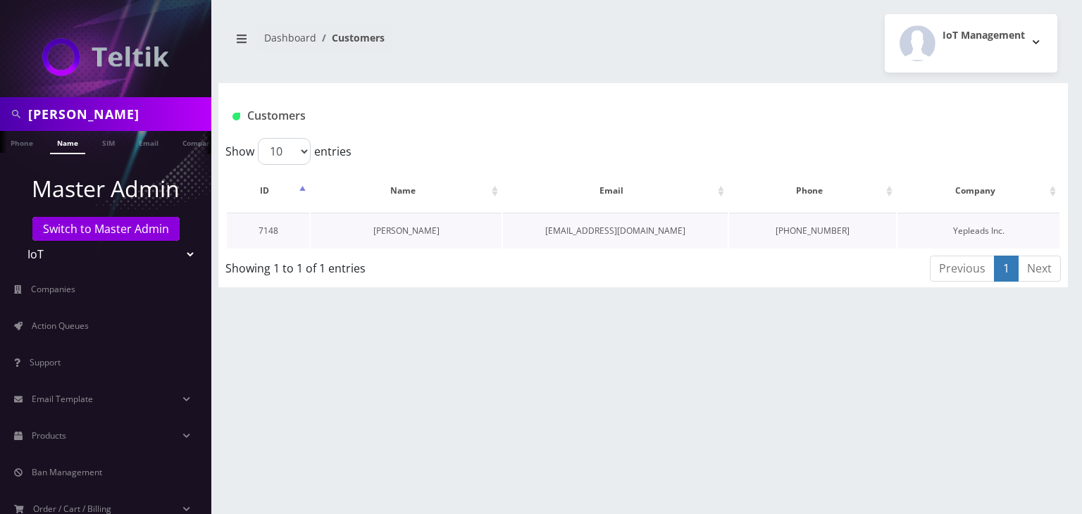
click at [393, 231] on link "[PERSON_NAME]" at bounding box center [406, 231] width 66 height 12
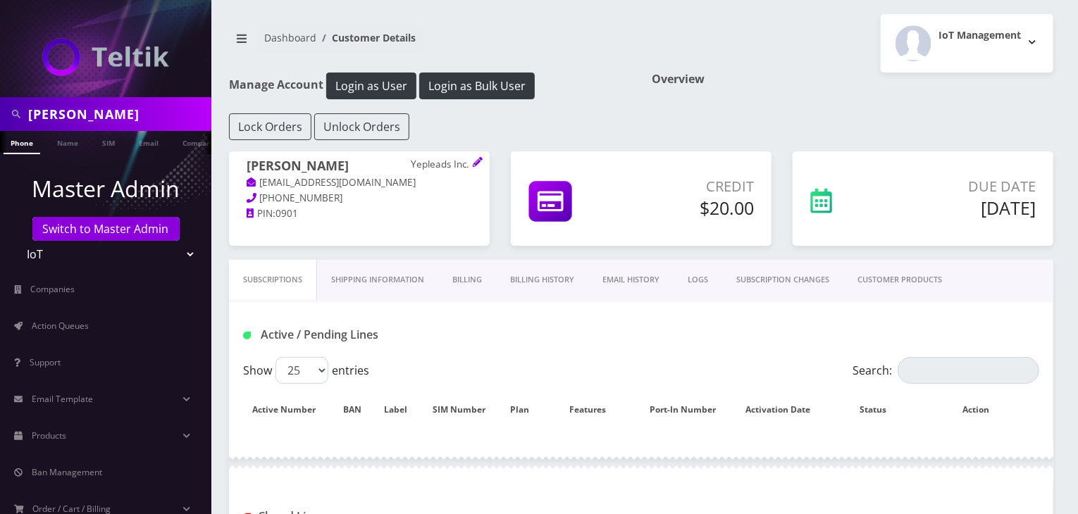
click at [910, 278] on link "CUSTOMER PRODUCTS" at bounding box center [899, 280] width 113 height 40
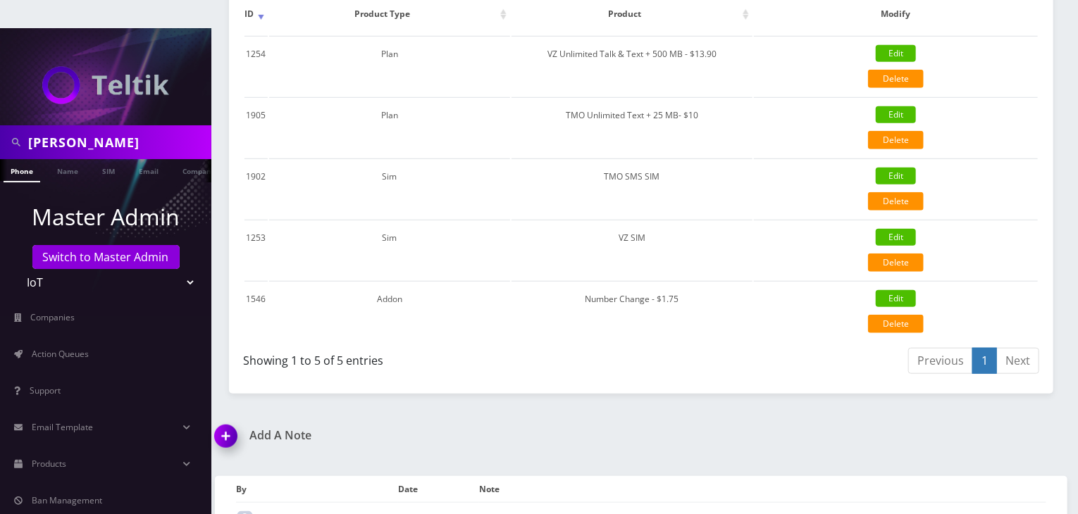
scroll to position [235, 0]
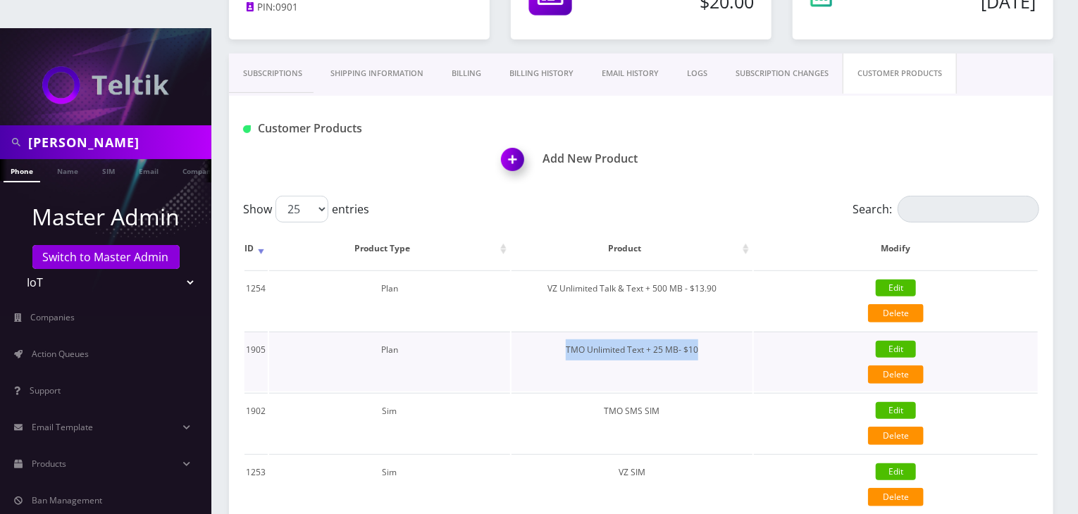
drag, startPoint x: 699, startPoint y: 321, endPoint x: 565, endPoint y: 322, distance: 133.9
click at [565, 332] on td "TMO Unlimited Text + 25 MB- $10" at bounding box center [632, 362] width 241 height 60
click at [699, 332] on td "TMO Unlimited Text + 25 MB- $10" at bounding box center [632, 362] width 241 height 60
drag, startPoint x: 699, startPoint y: 322, endPoint x: 563, endPoint y: 325, distance: 136.0
click at [563, 332] on td "TMO Unlimited Text + 25 MB- $10" at bounding box center [632, 362] width 241 height 60
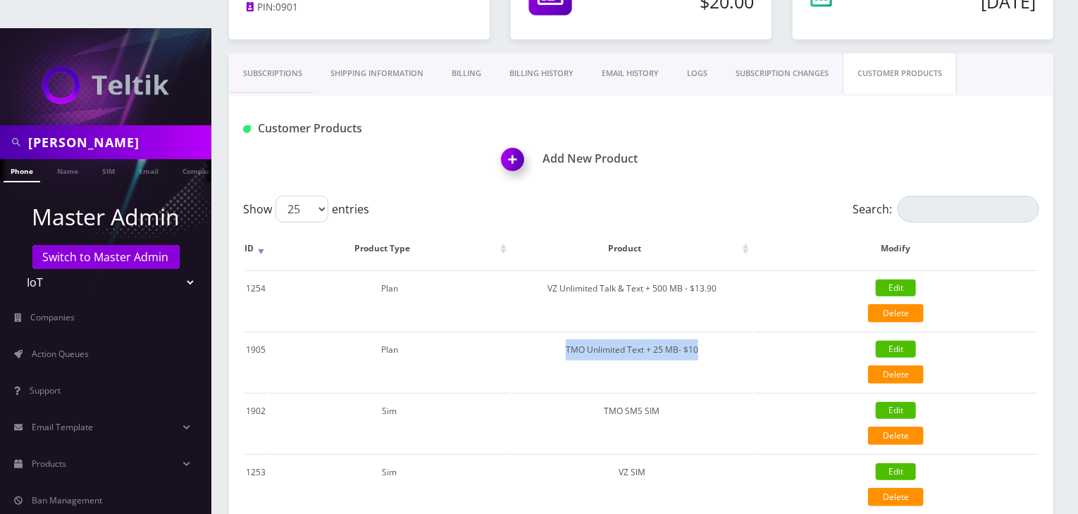
click at [278, 54] on link "Subscriptions" at bounding box center [272, 74] width 87 height 40
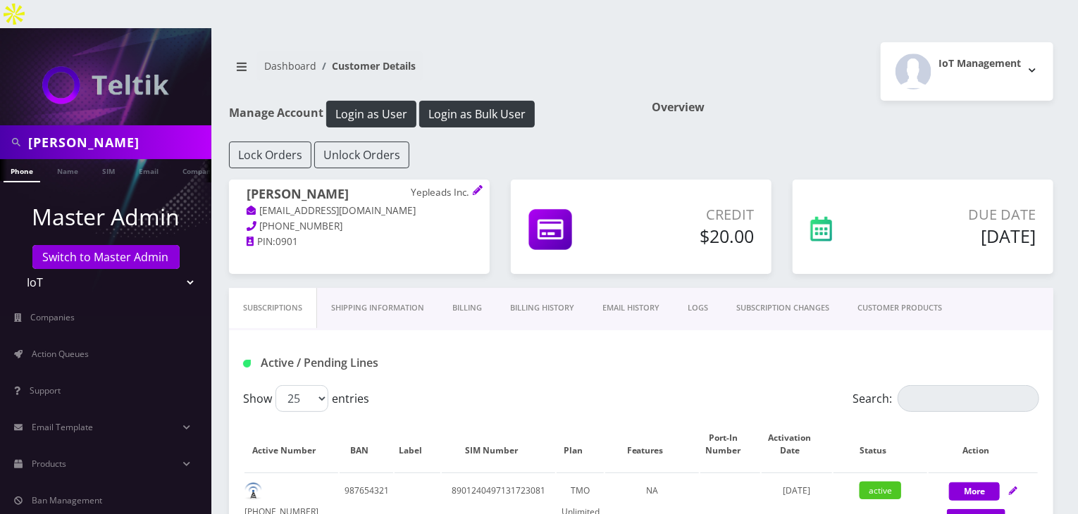
click at [913, 288] on link "CUSTOMER PRODUCTS" at bounding box center [899, 308] width 113 height 40
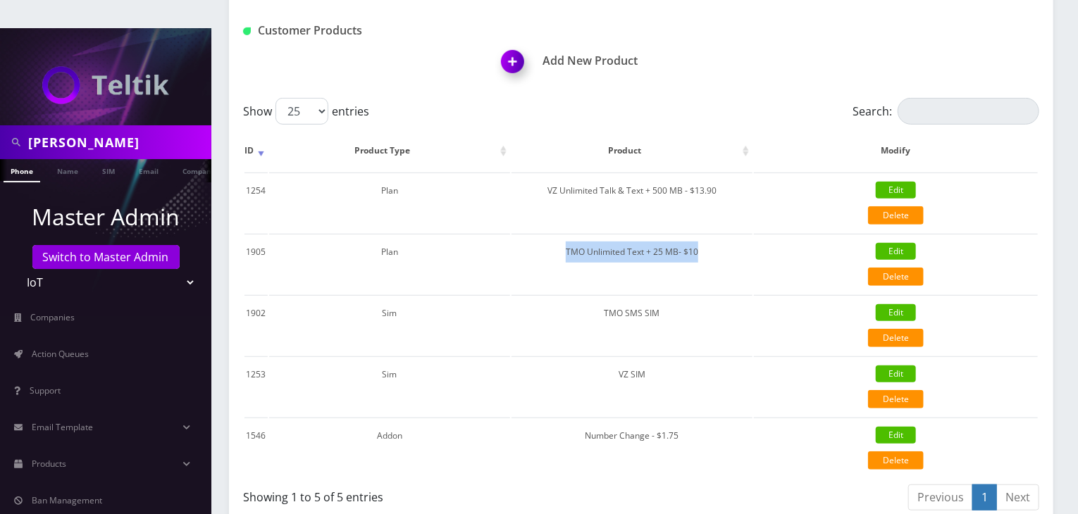
scroll to position [235, 0]
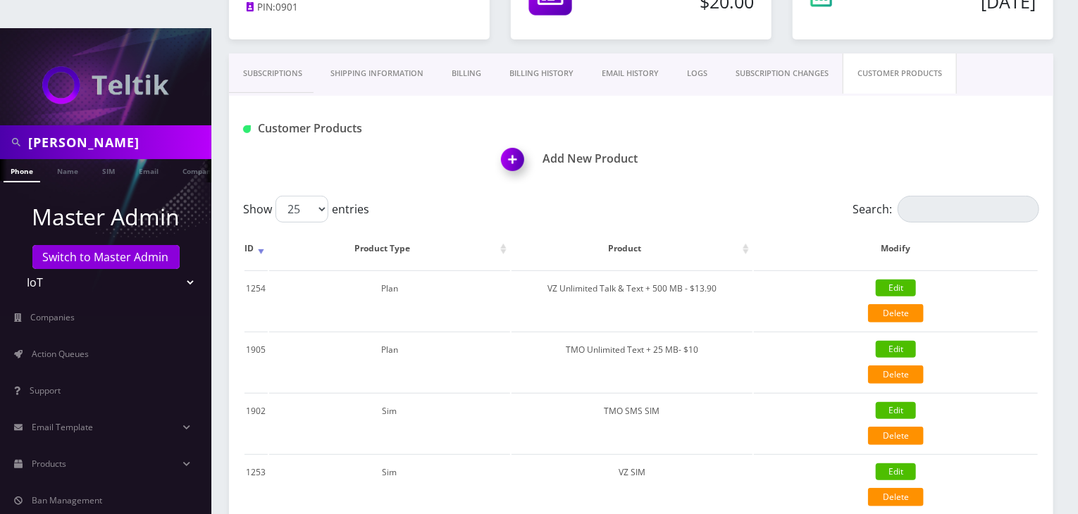
click at [750, 196] on div "Show 25 50 100 250 500 entries" at bounding box center [542, 209] width 598 height 27
drag, startPoint x: 707, startPoint y: 322, endPoint x: 627, endPoint y: 326, distance: 80.4
click at [627, 332] on td "TMO Unlimited Text + 25 MB- $10" at bounding box center [632, 362] width 241 height 60
click at [257, 54] on link "Subscriptions" at bounding box center [272, 74] width 87 height 40
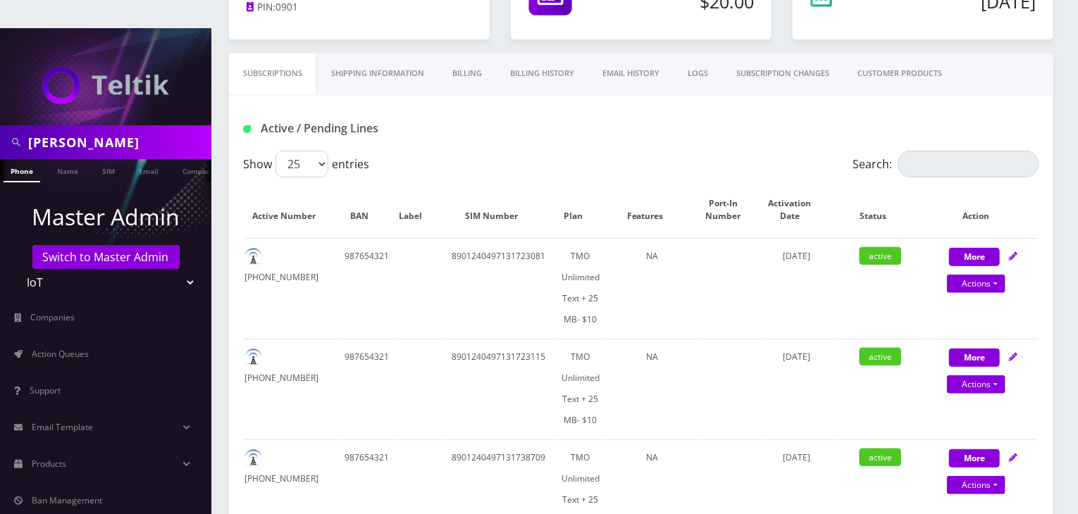
click at [461, 54] on link "Billing" at bounding box center [467, 74] width 58 height 40
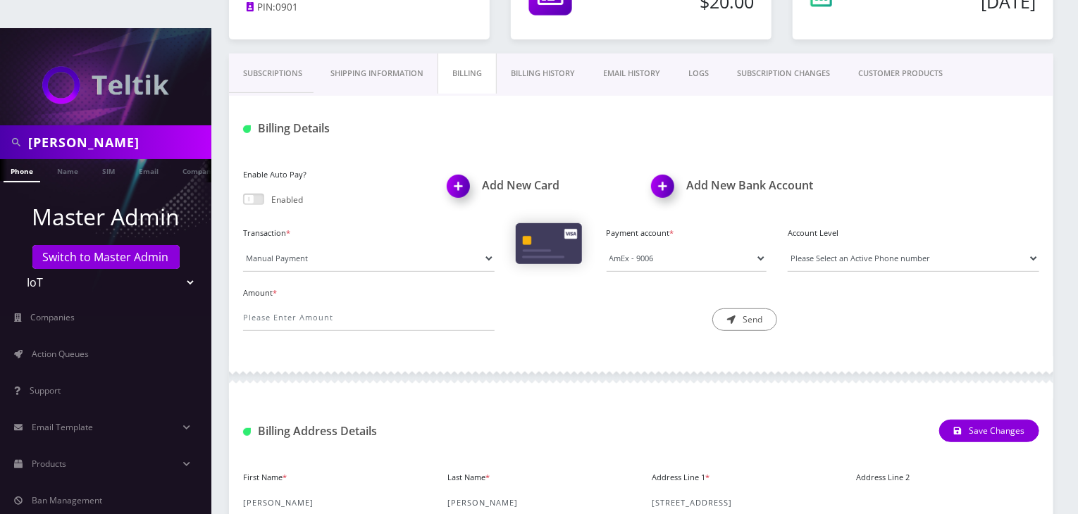
click at [541, 55] on link "Billing History" at bounding box center [543, 74] width 92 height 40
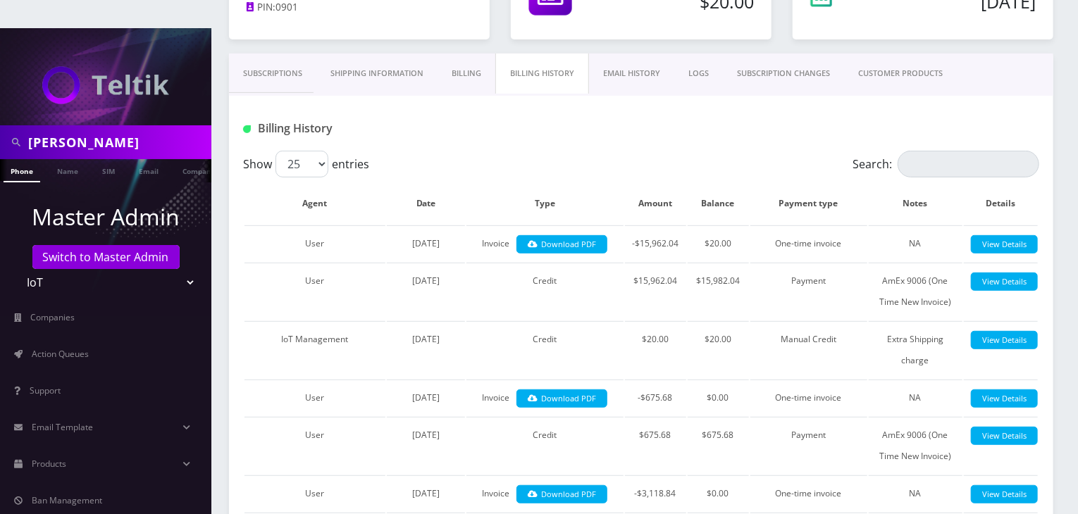
click at [462, 54] on link "Billing" at bounding box center [467, 74] width 58 height 40
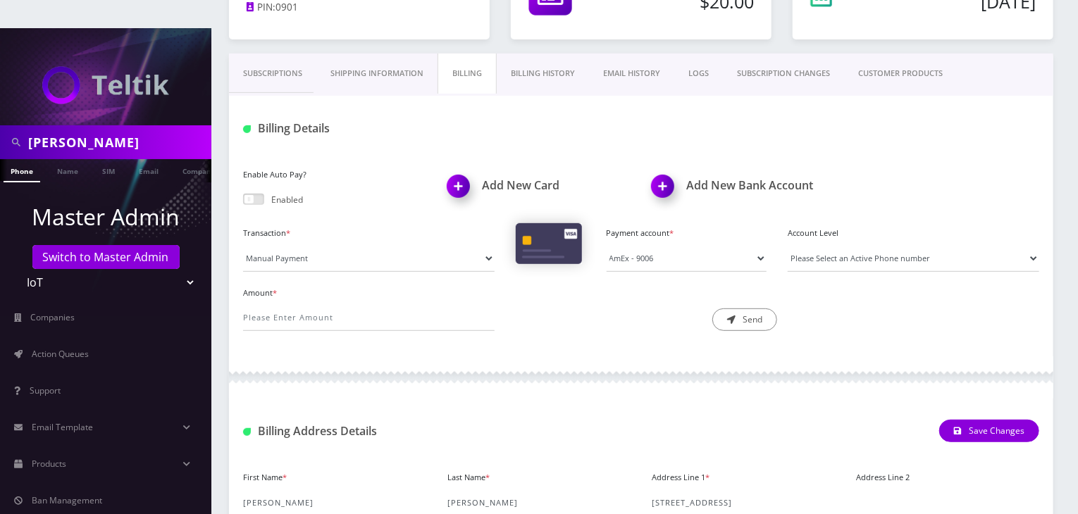
click at [257, 57] on link "Subscriptions" at bounding box center [272, 74] width 87 height 40
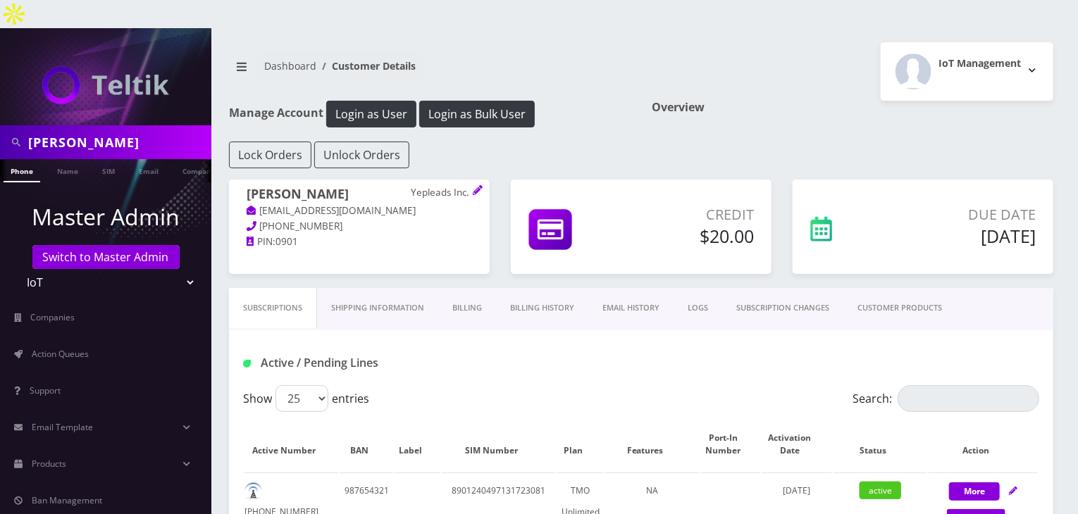
click at [513, 288] on link "Billing History" at bounding box center [542, 308] width 92 height 40
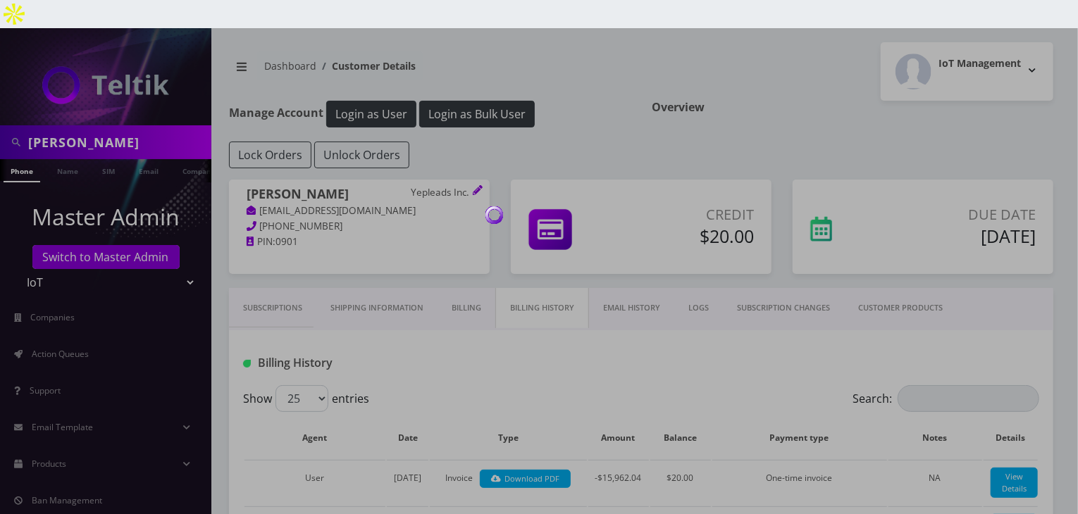
click at [478, 287] on div at bounding box center [539, 285] width 1078 height 514
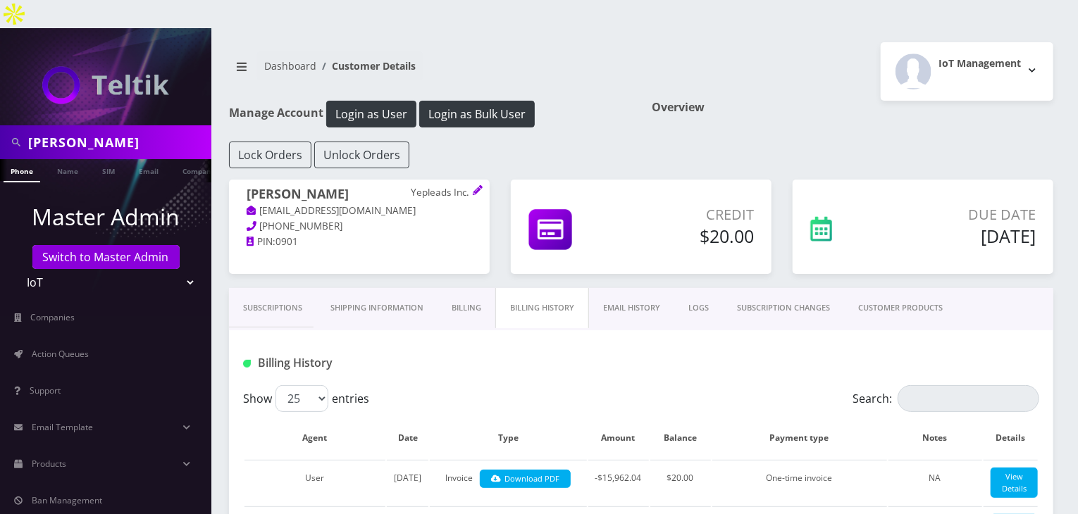
click at [475, 288] on link "Billing" at bounding box center [467, 308] width 58 height 40
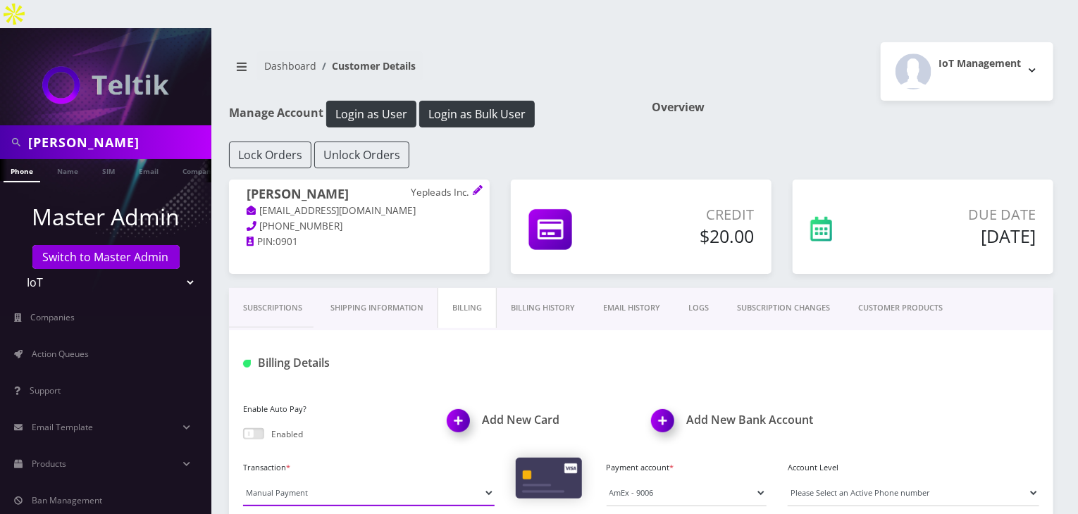
click at [403, 480] on select "Manual Payment Custom Charge Manual Credit Custom Invoice" at bounding box center [369, 493] width 252 height 27
select select "Custom Charge"
click at [243, 480] on select "Manual Payment Custom Charge Manual Credit Custom Invoice" at bounding box center [369, 493] width 252 height 27
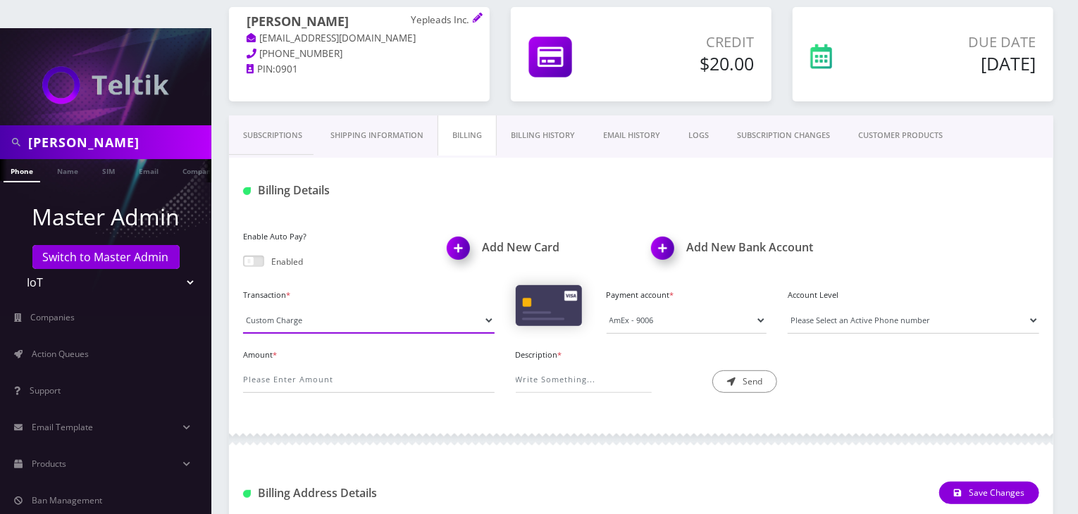
scroll to position [235, 0]
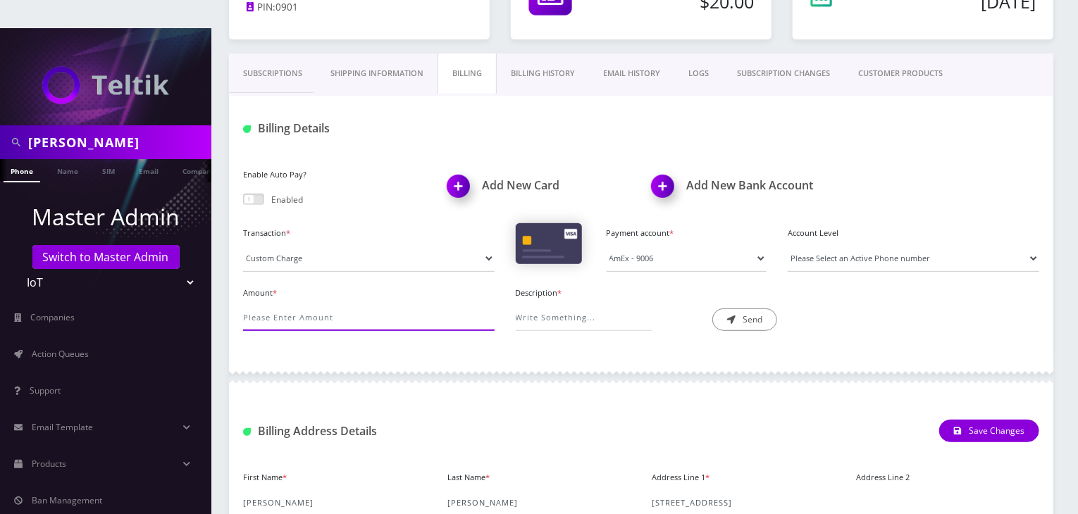
click at [347, 304] on input "Amount *" at bounding box center [369, 317] width 252 height 27
type input "1661"
click at [670, 245] on select "AmEx - 9006" at bounding box center [687, 258] width 161 height 27
click at [607, 245] on select "AmEx - 9006" at bounding box center [687, 258] width 161 height 27
click at [541, 304] on input "Description *" at bounding box center [584, 317] width 136 height 27
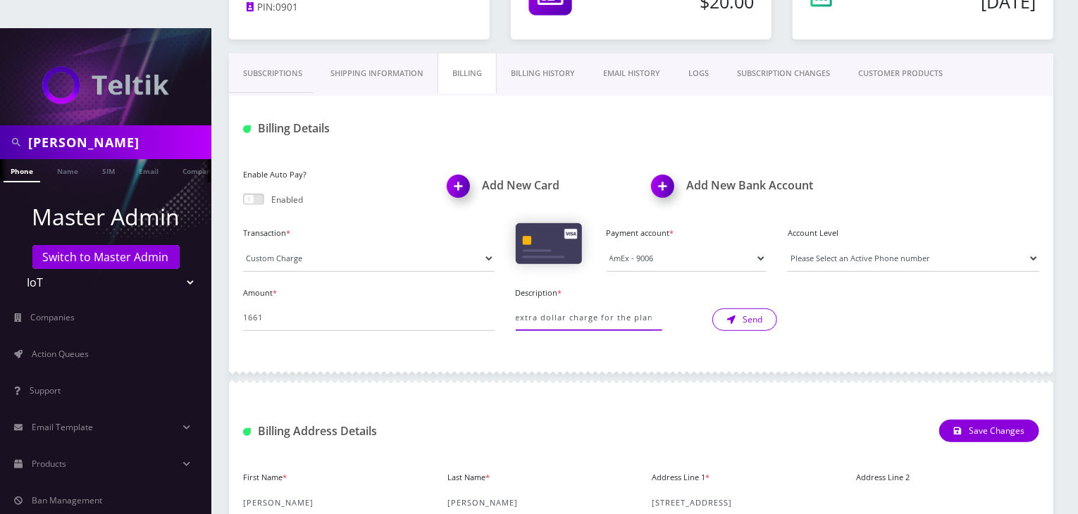
type input "extra dollar charge for the plan"
click at [751, 309] on button "Send" at bounding box center [744, 320] width 65 height 23
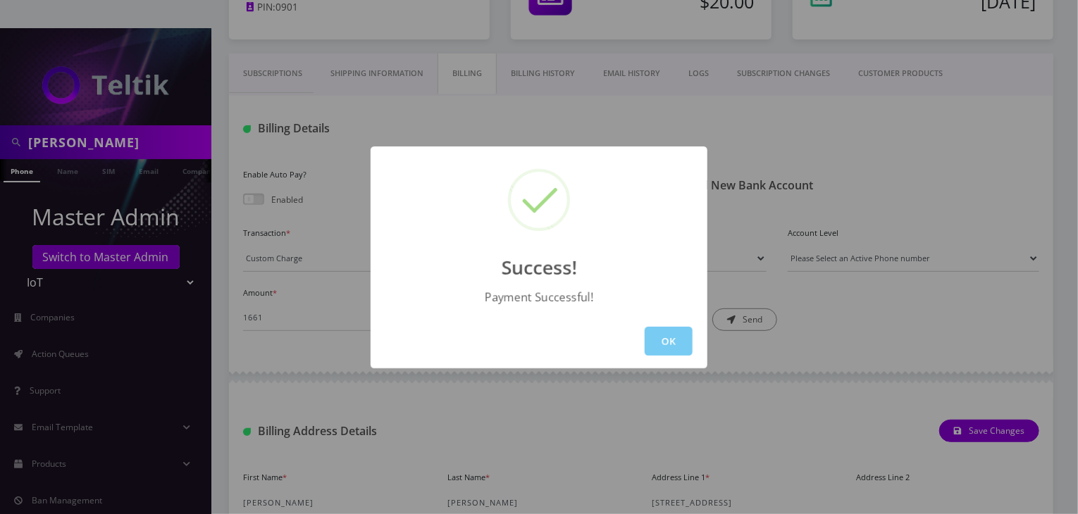
click at [665, 347] on button "OK" at bounding box center [669, 341] width 48 height 29
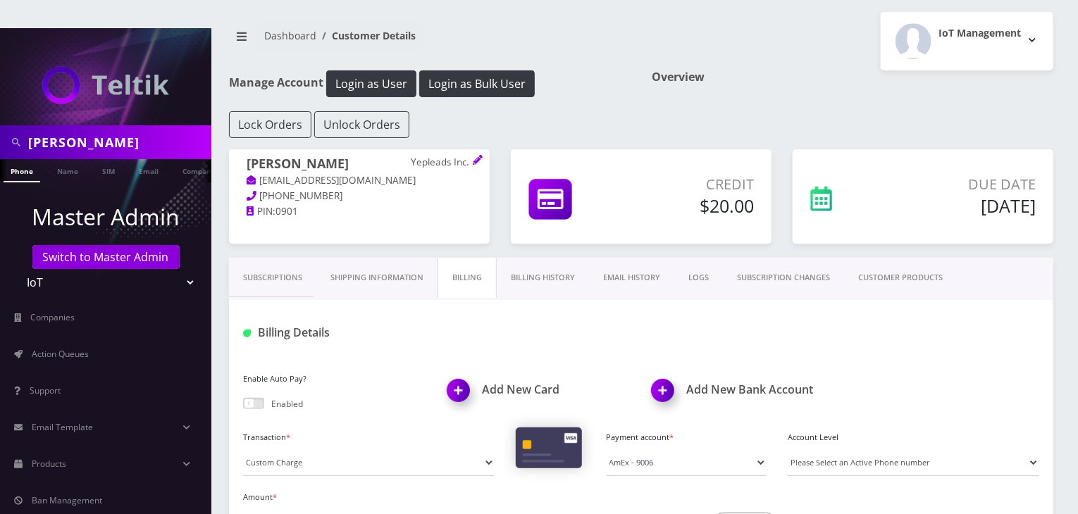
scroll to position [0, 0]
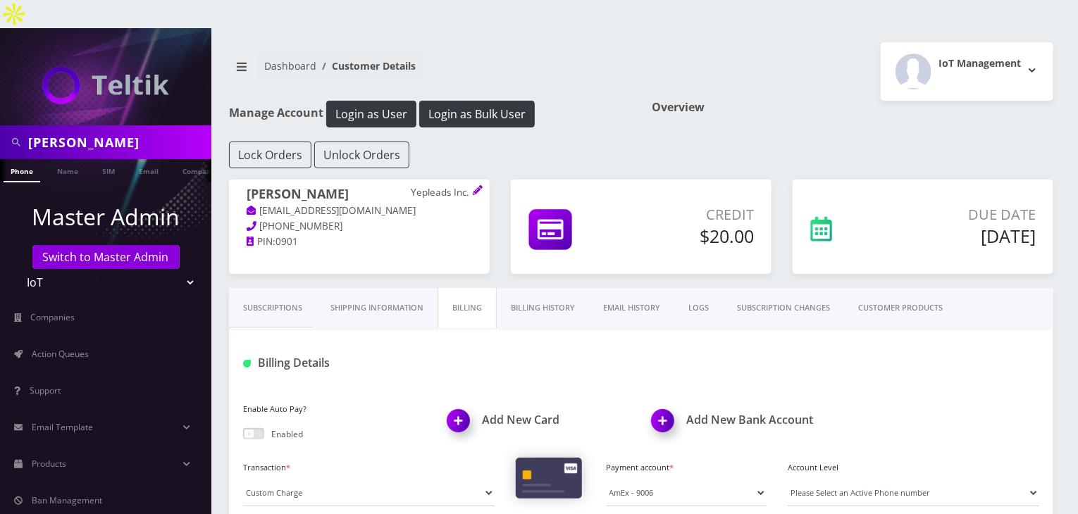
click at [242, 288] on link "Subscriptions" at bounding box center [272, 308] width 87 height 40
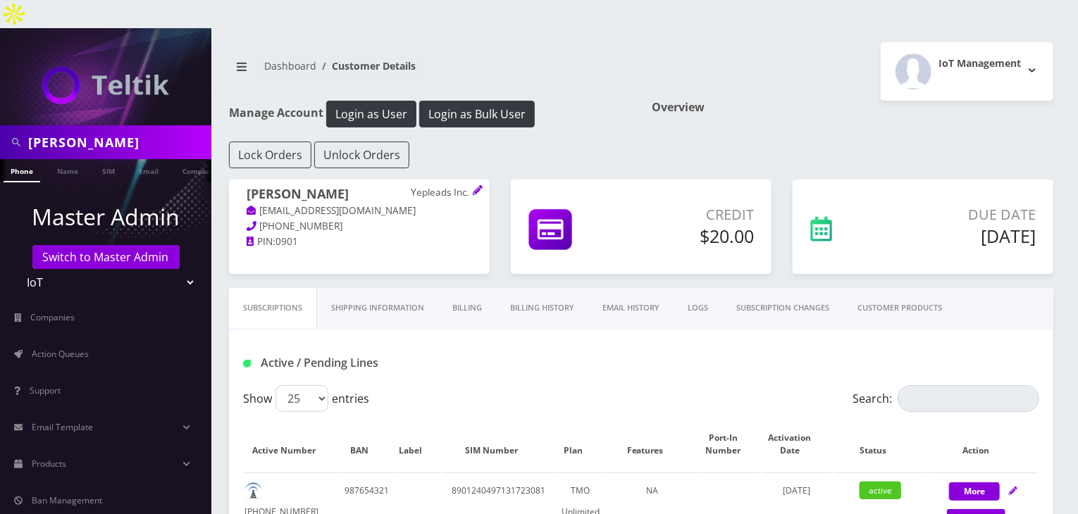
click at [881, 288] on link "CUSTOMER PRODUCTS" at bounding box center [899, 308] width 113 height 40
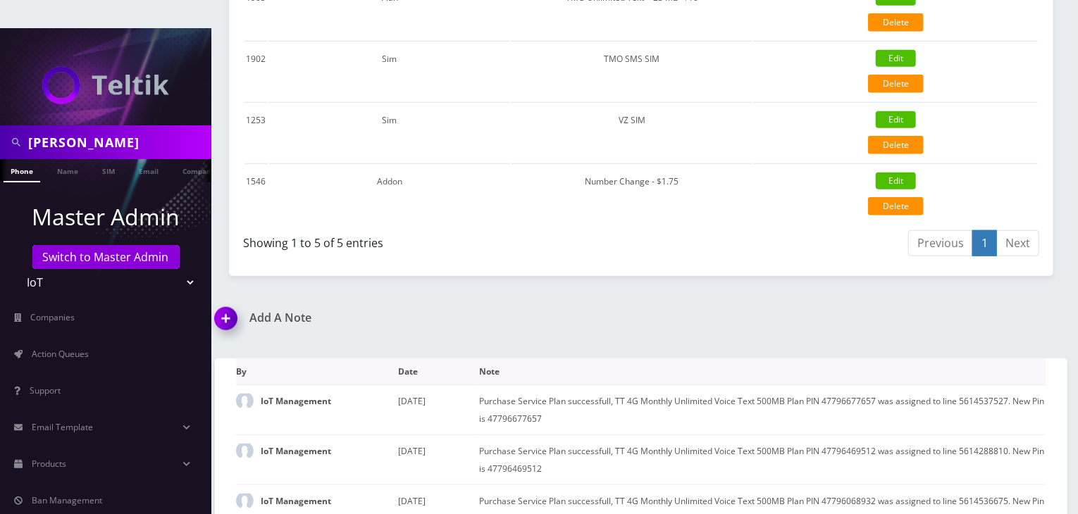
scroll to position [352, 0]
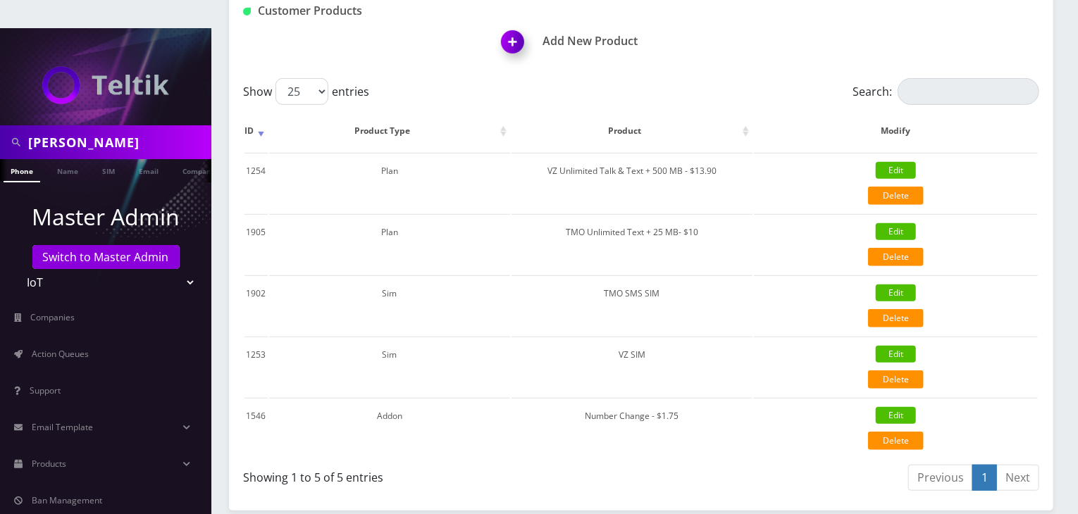
drag, startPoint x: 96, startPoint y: 112, endPoint x: 8, endPoint y: 88, distance: 90.6
click at [4, 92] on nav "javier Phone Name SIM Email Company Customer Master Admin Switch to Master Admi…" at bounding box center [105, 285] width 211 height 514
type input "helios"
click at [180, 159] on link "Company" at bounding box center [198, 170] width 47 height 23
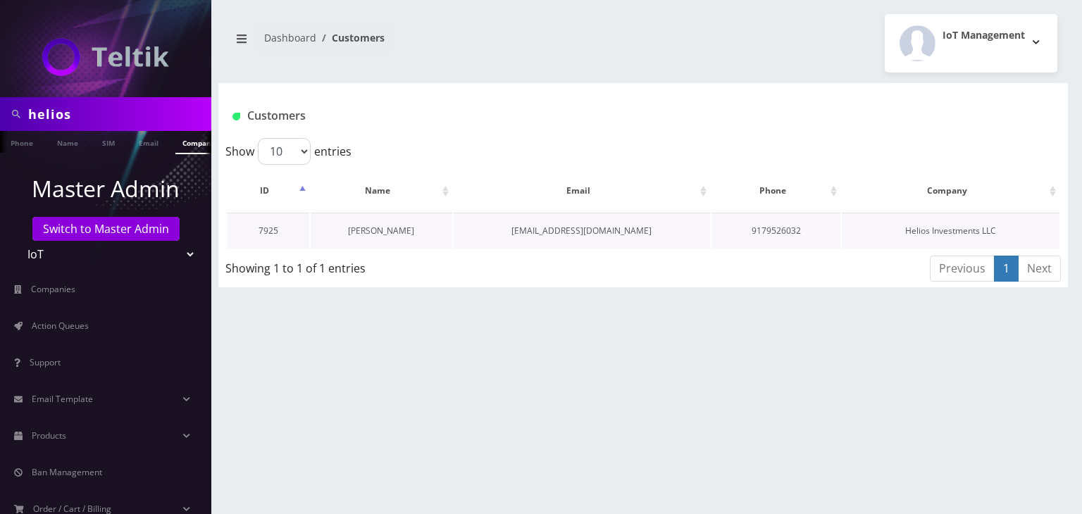
click at [385, 226] on link "[PERSON_NAME]" at bounding box center [381, 231] width 66 height 12
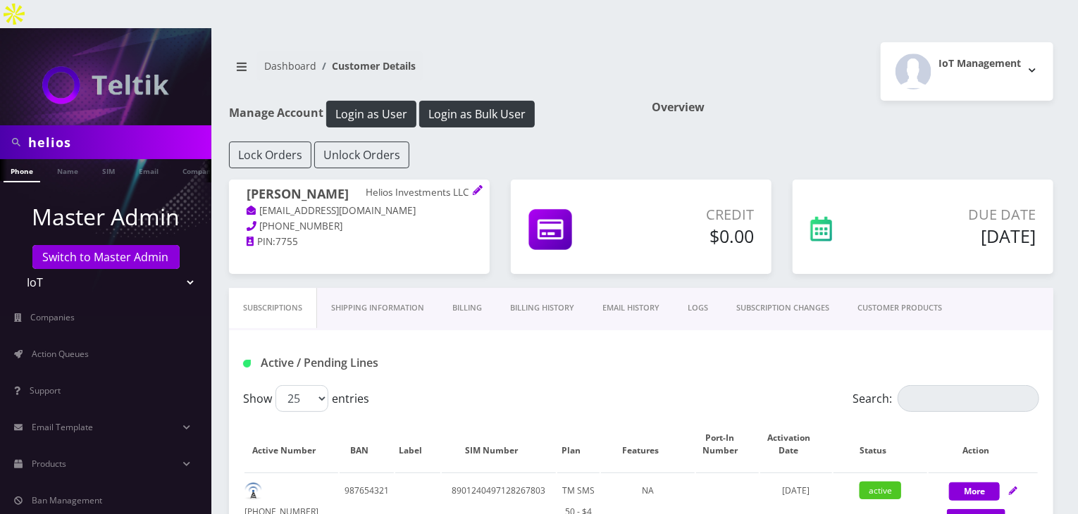
click at [402, 288] on link "Shipping Information" at bounding box center [377, 308] width 121 height 40
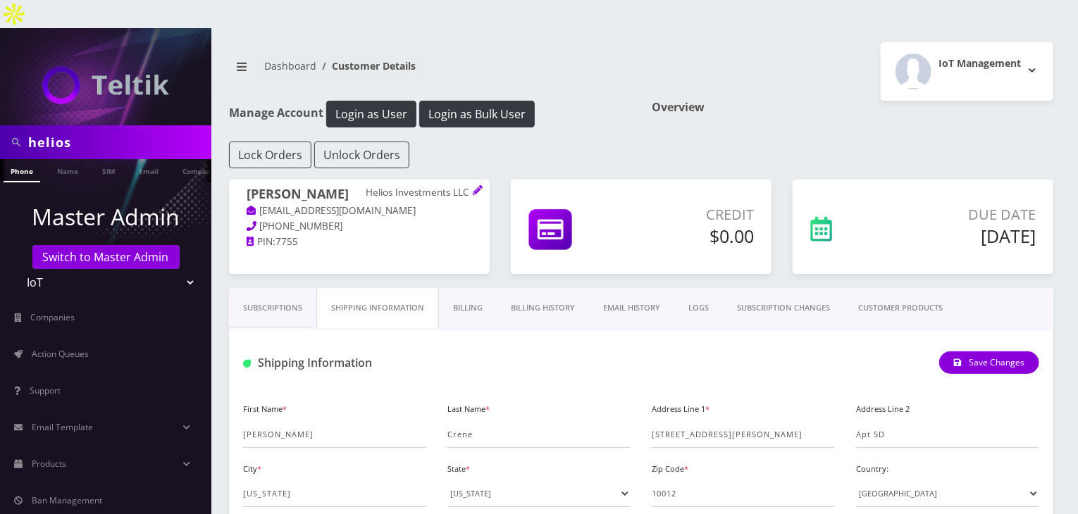
click at [918, 288] on link "CUSTOMER PRODUCTS" at bounding box center [900, 308] width 113 height 40
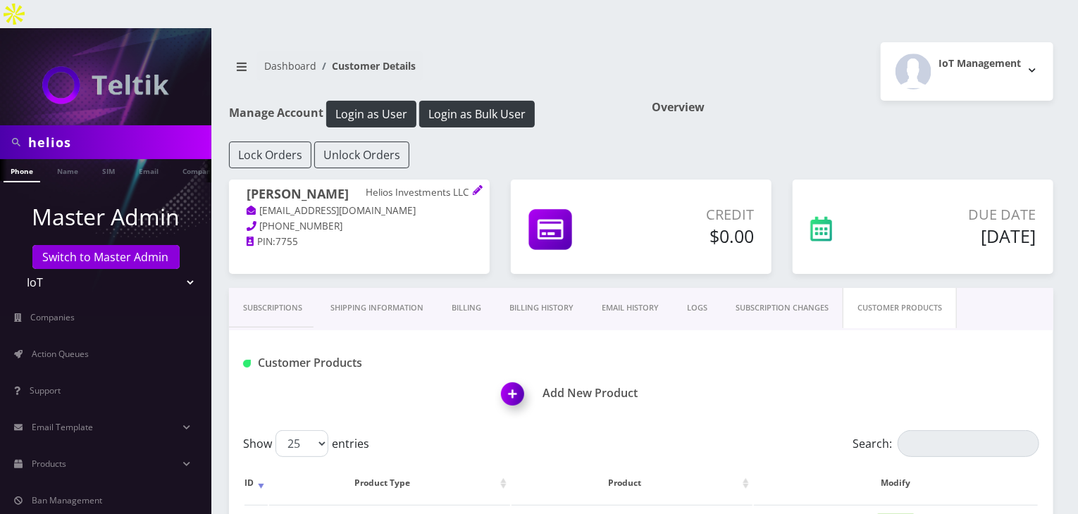
click at [517, 288] on link "Billing History" at bounding box center [541, 308] width 92 height 40
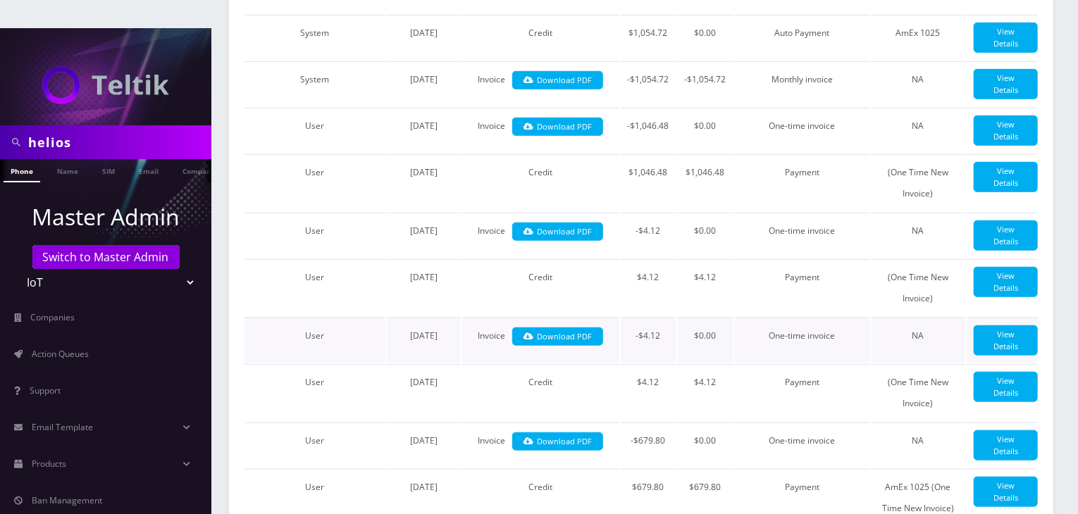
scroll to position [705, 0]
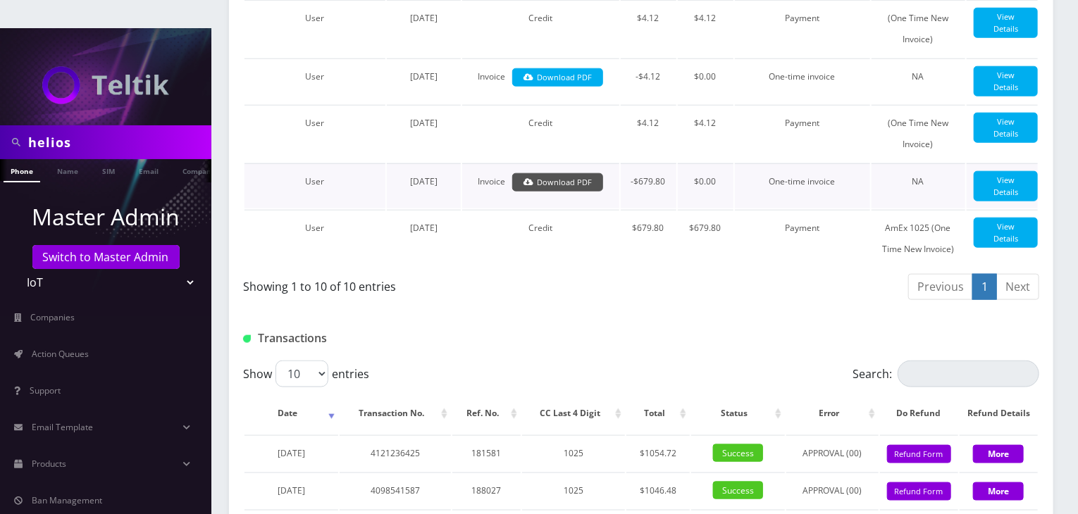
click at [574, 180] on link "Download PDF" at bounding box center [557, 182] width 91 height 19
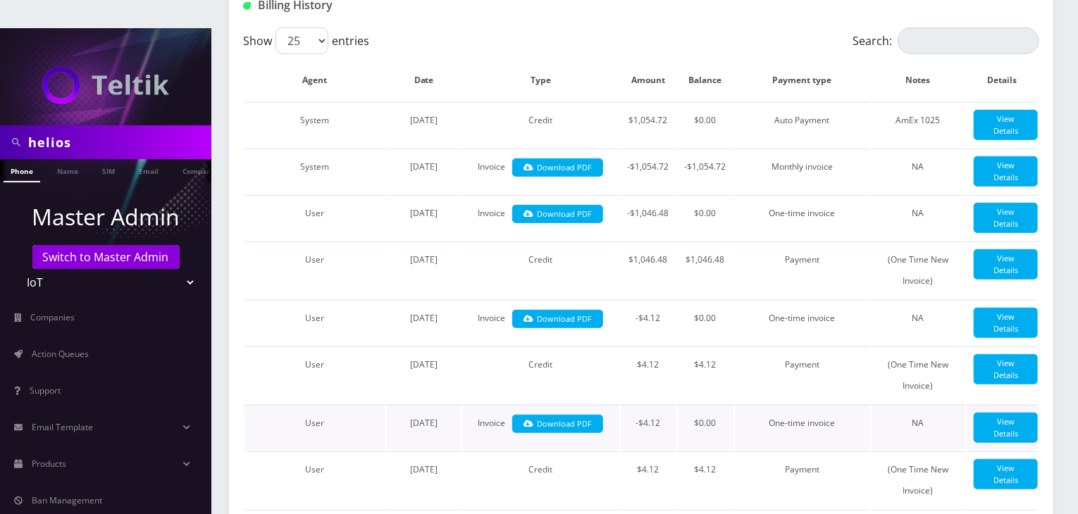
scroll to position [331, 0]
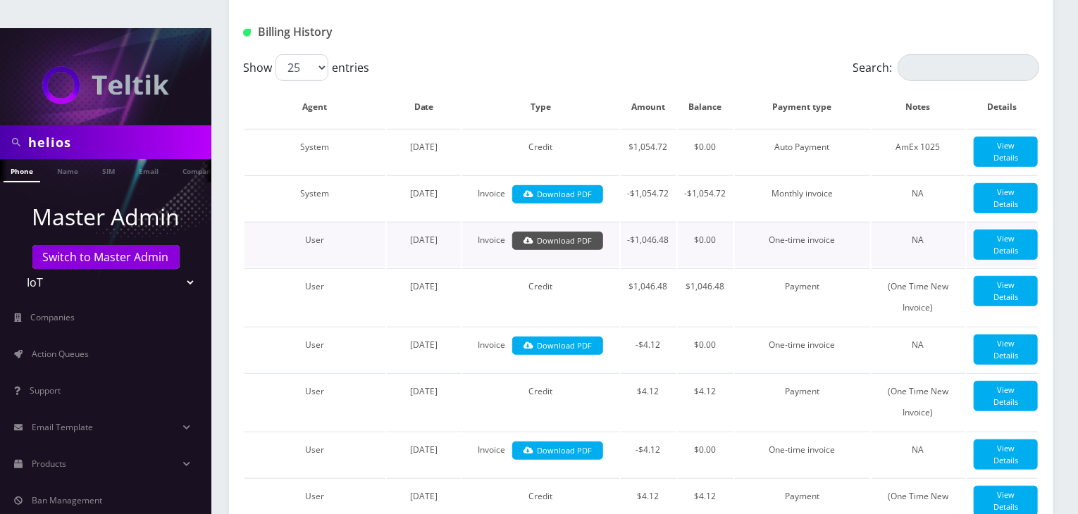
click at [578, 233] on link "Download PDF" at bounding box center [557, 241] width 91 height 19
drag, startPoint x: 98, startPoint y: 117, endPoint x: 0, endPoint y: 97, distance: 99.9
click at [0, 125] on div "helios" at bounding box center [105, 142] width 211 height 34
type input "komail"
click at [68, 159] on link "Name" at bounding box center [67, 170] width 35 height 23
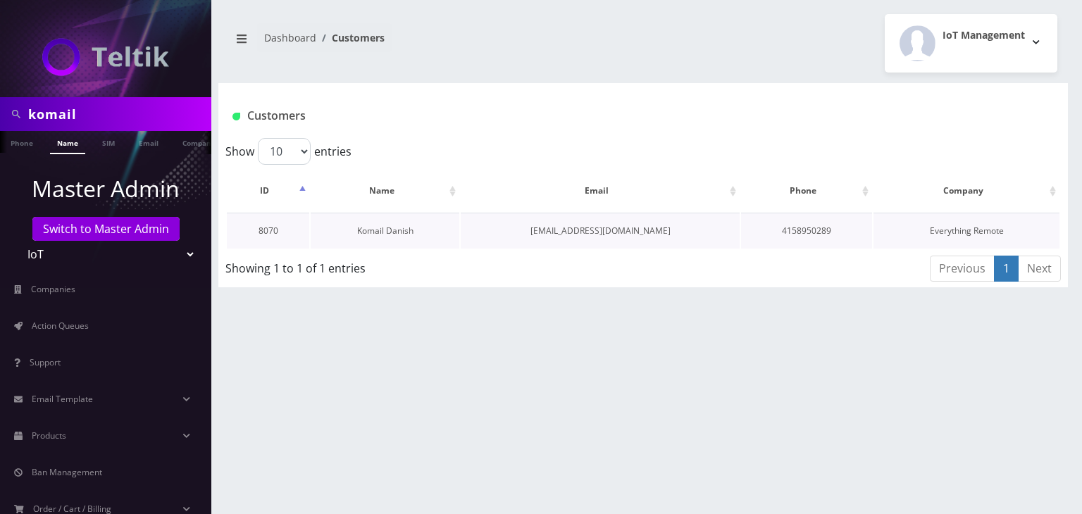
click at [378, 233] on link "Komail Danish" at bounding box center [385, 231] width 56 height 12
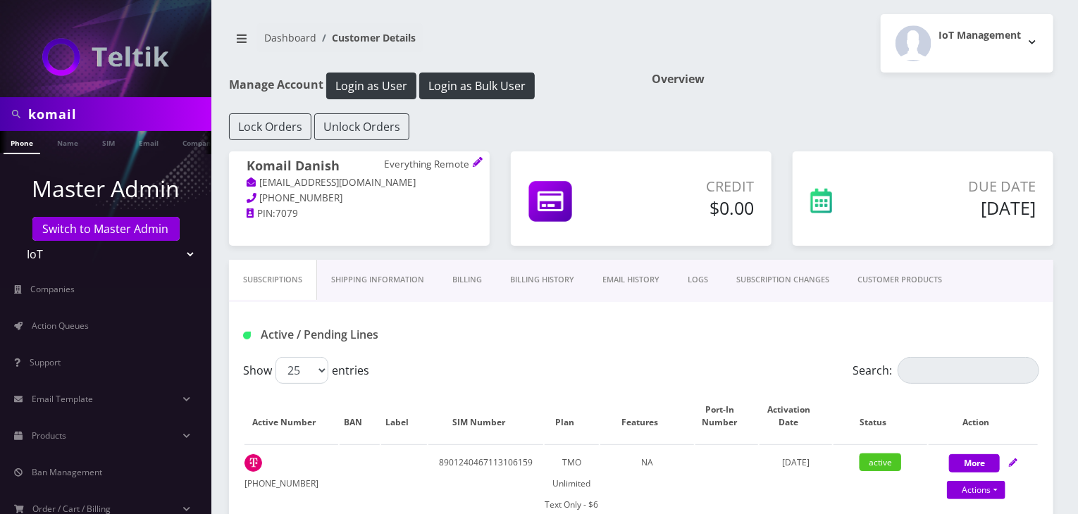
click at [537, 283] on link "Billing History" at bounding box center [542, 280] width 92 height 40
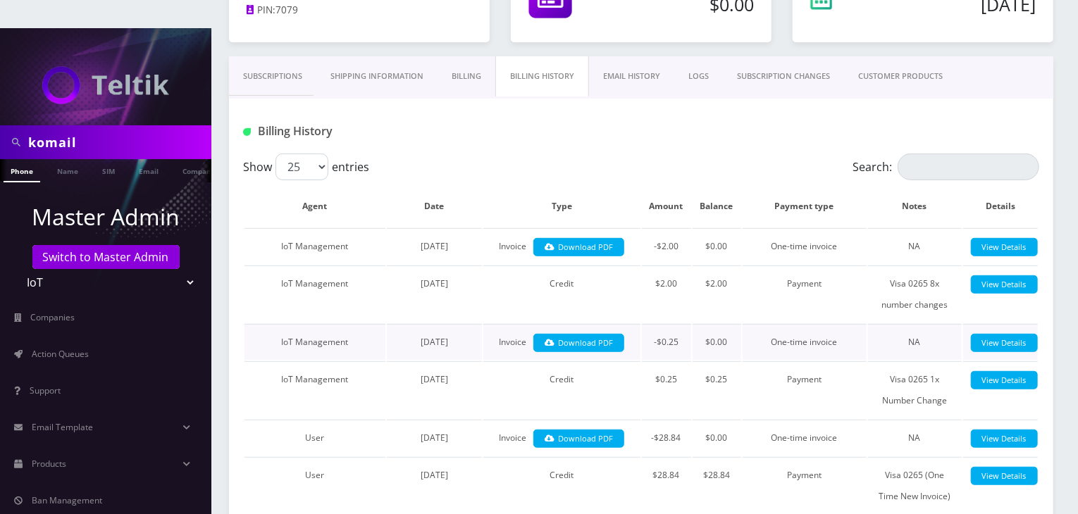
scroll to position [235, 0]
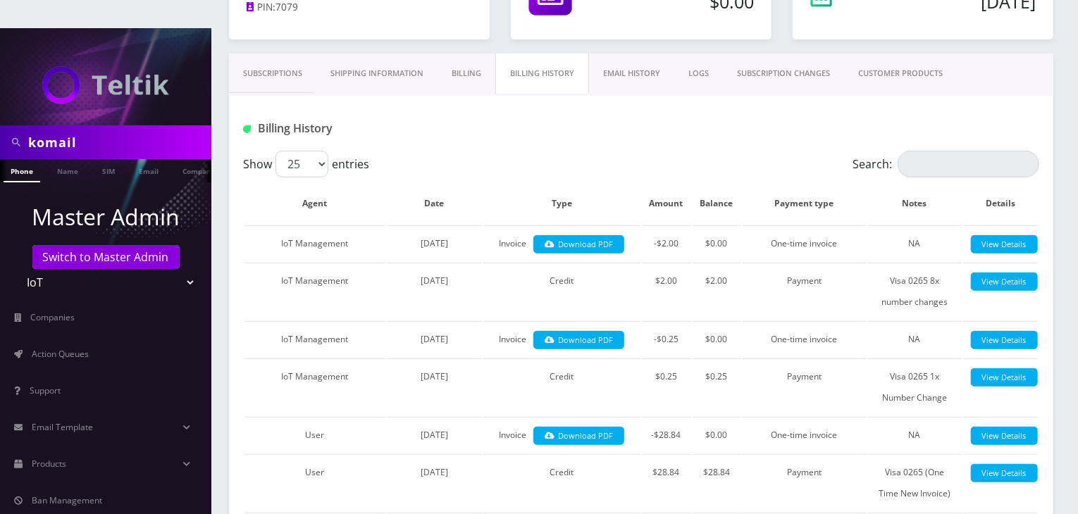
click at [288, 54] on link "Subscriptions" at bounding box center [272, 74] width 87 height 40
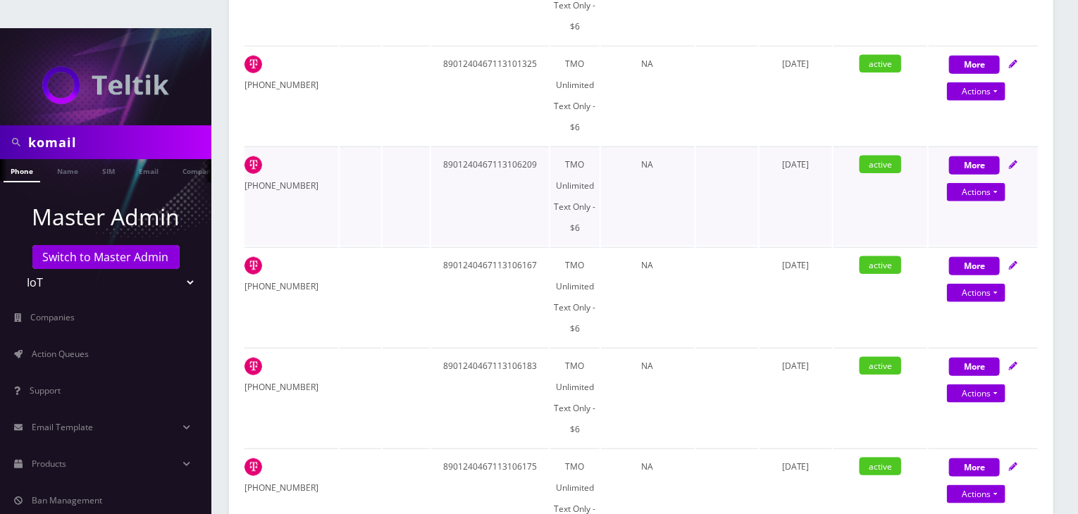
scroll to position [476, 0]
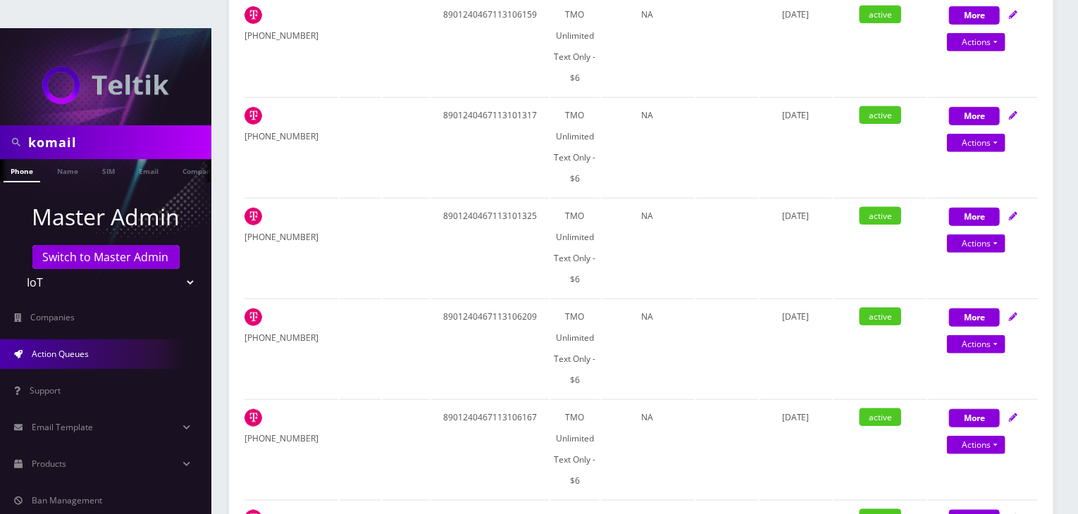
click at [83, 348] on span "Action Queues" at bounding box center [60, 354] width 57 height 12
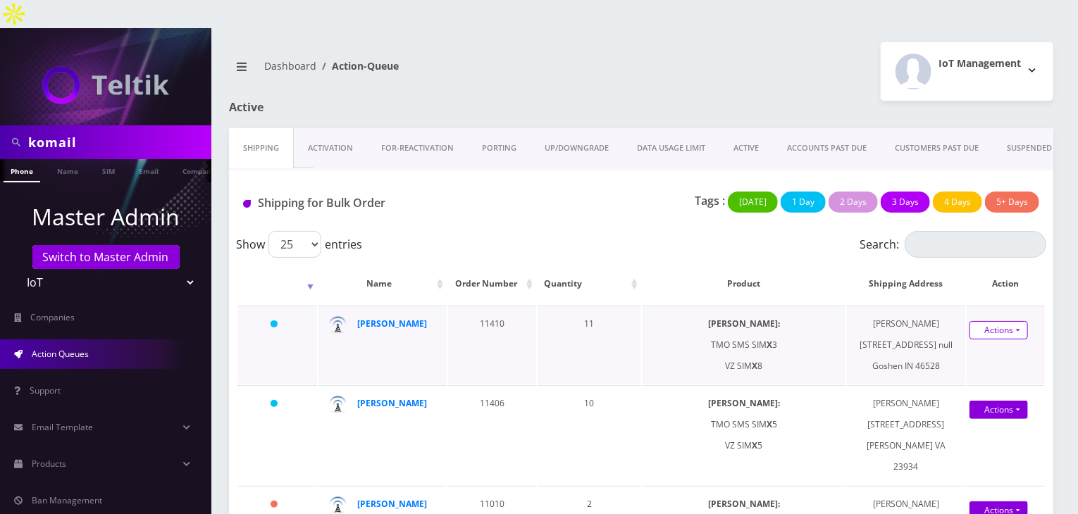
click at [1008, 321] on link "Actions" at bounding box center [999, 330] width 58 height 18
click at [643, 196] on div "Shipping for Bulk Order Tags : [DATE] 1 Day 2 Days 3 Days 4 Days 5+ Days" at bounding box center [641, 201] width 824 height 61
click at [1001, 321] on link "Actions" at bounding box center [999, 330] width 58 height 18
click at [970, 346] on link "Shipped" at bounding box center [993, 356] width 113 height 21
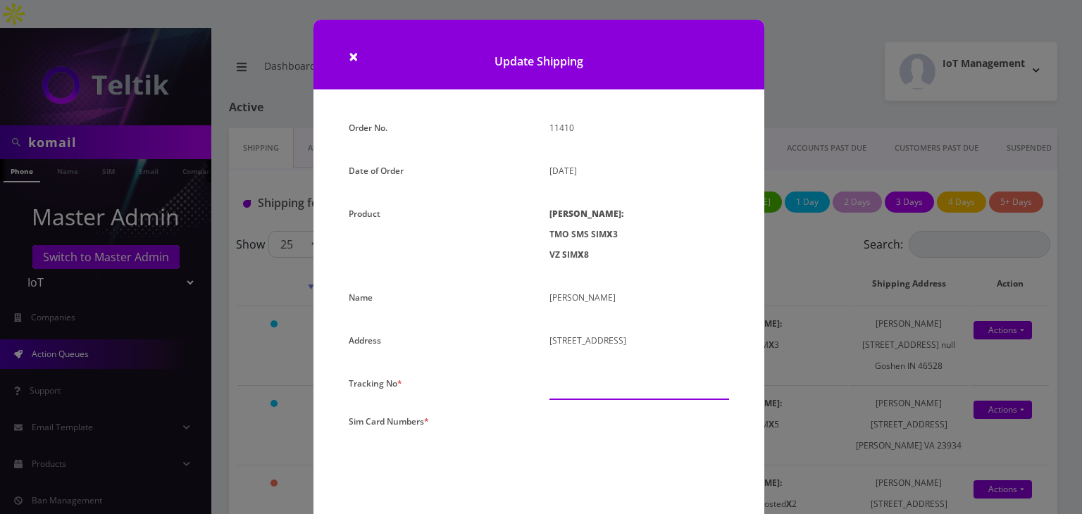
click at [591, 385] on input "text" at bounding box center [640, 386] width 180 height 27
paste input "884088959238"
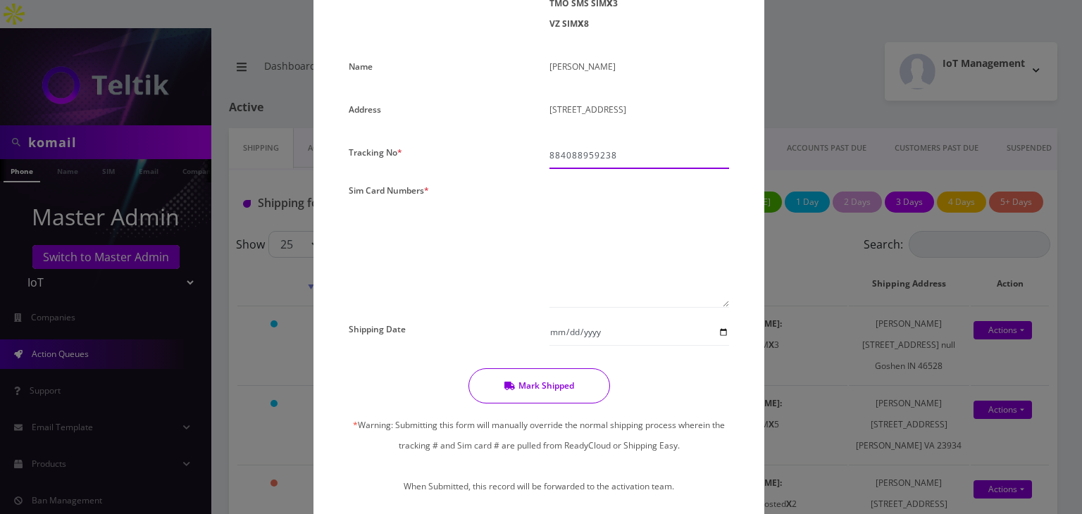
scroll to position [235, 0]
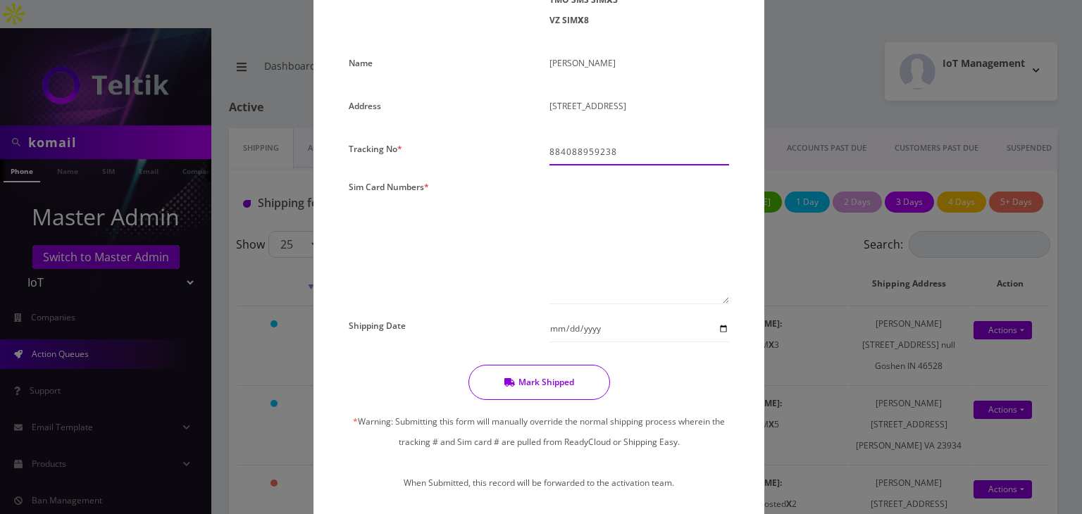
type input "884088959238"
click at [575, 206] on textarea at bounding box center [640, 241] width 180 height 128
paste textarea "8901240497131730946 8901240497131730938 8901240497131730920 [TECHNICAL_ID] [TEC…"
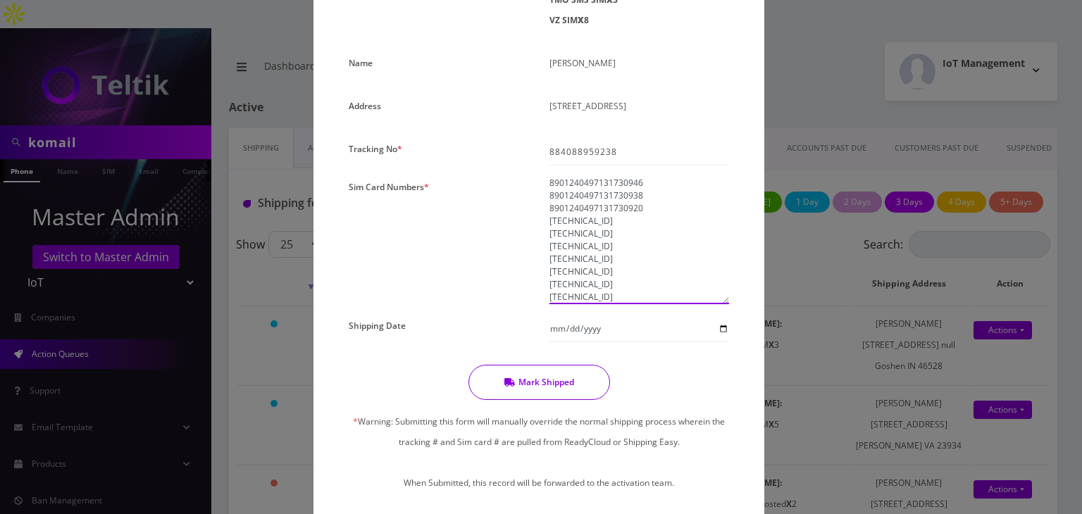
scroll to position [12, 0]
type textarea "8901240497131730946 8901240497131730938 8901240497131730920 [TECHNICAL_ID] [TEC…"
click at [722, 328] on input "Shipping Date" at bounding box center [640, 329] width 180 height 27
type input "[DATE]"
click at [550, 382] on button "Mark Shipped" at bounding box center [540, 382] width 142 height 35
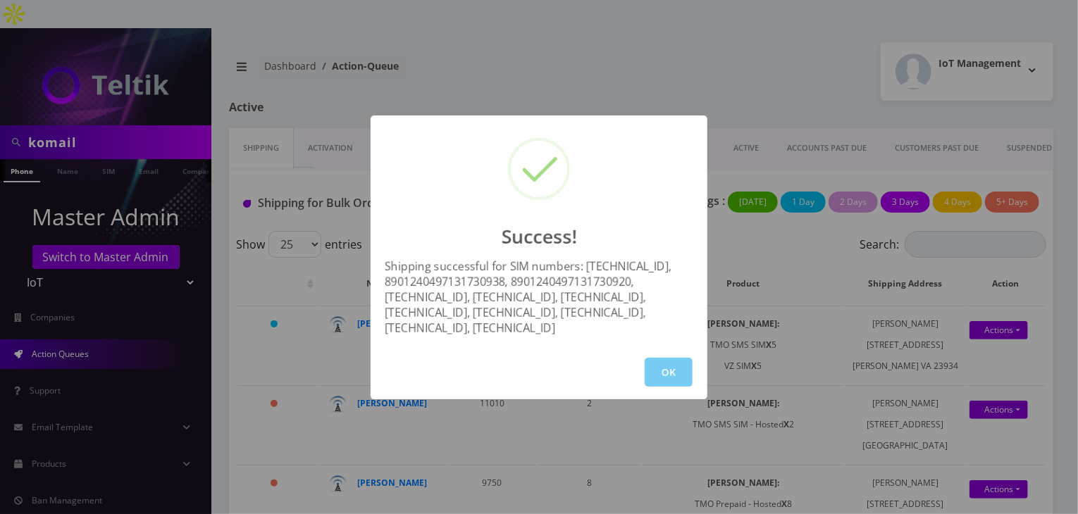
click at [660, 379] on button "OK" at bounding box center [669, 372] width 48 height 29
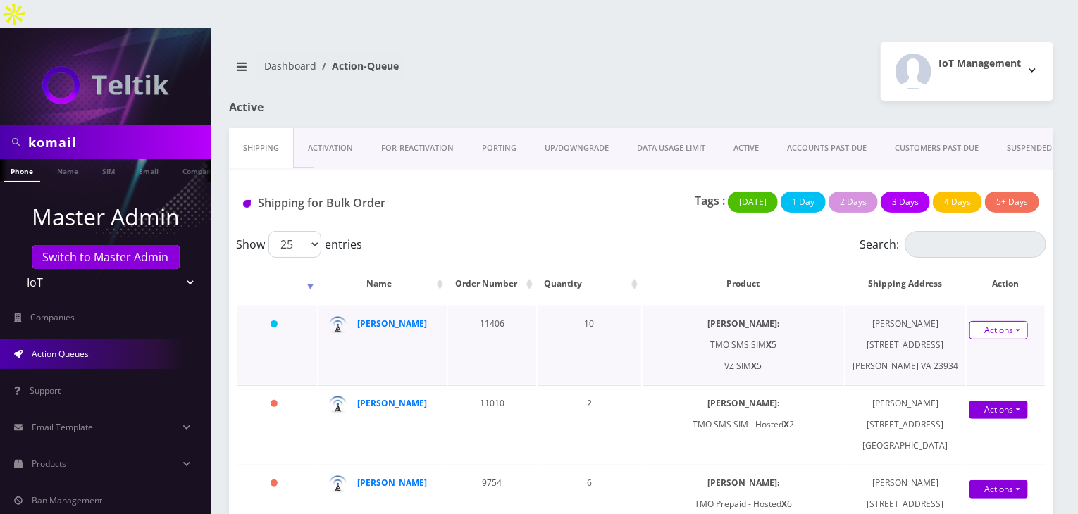
click at [1018, 321] on link "Actions" at bounding box center [999, 330] width 58 height 18
click at [958, 346] on link "Shipped" at bounding box center [993, 356] width 113 height 21
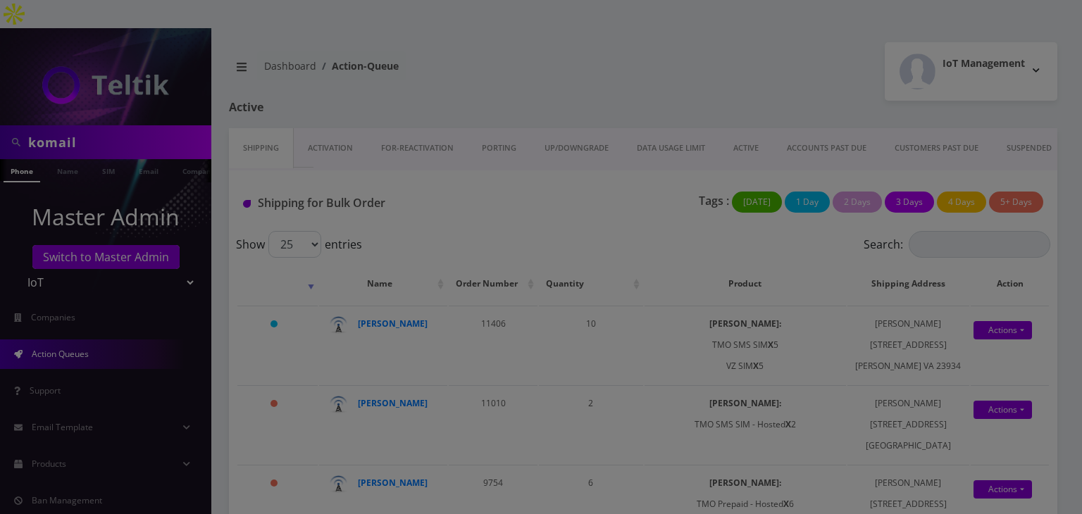
scroll to position [0, 0]
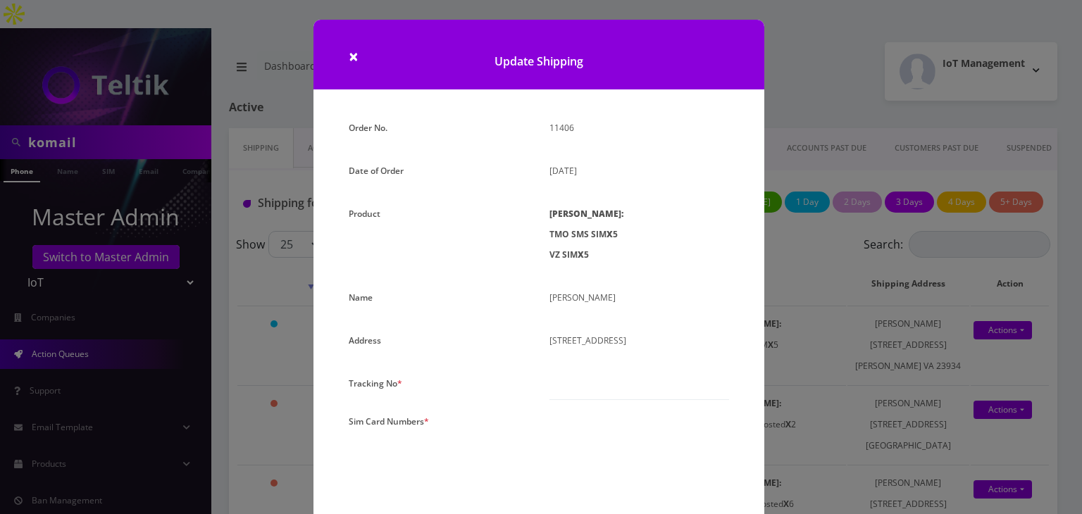
click at [578, 455] on textarea at bounding box center [640, 476] width 180 height 128
paste textarea "8901240497131730961 8901240497131730979 8901240497131730987 8901240497131730995…"
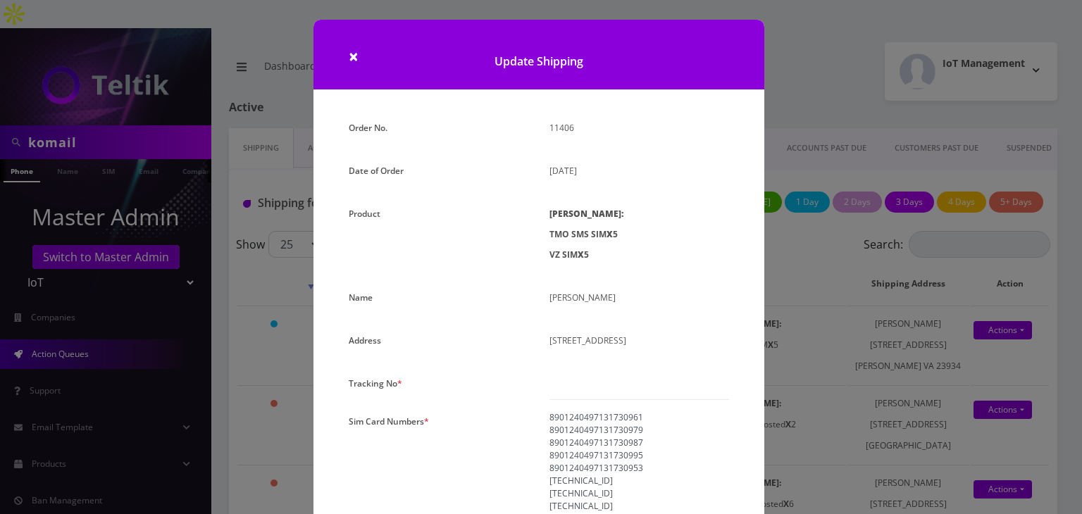
scroll to position [44, 0]
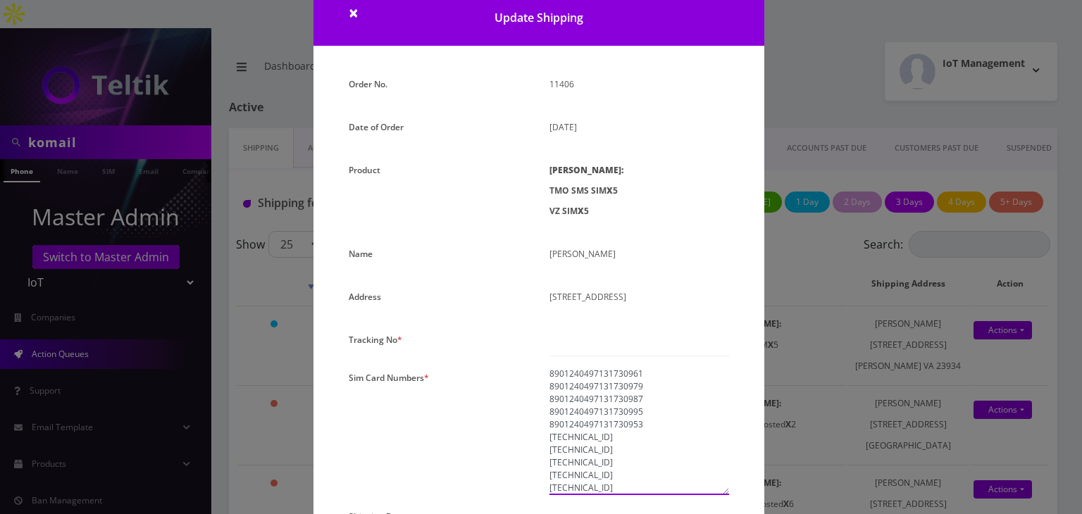
type textarea "8901240497131730961 8901240497131730979 8901240497131730987 8901240497131730995…"
click at [581, 357] on input "text" at bounding box center [640, 343] width 180 height 27
paste input "884088959238"
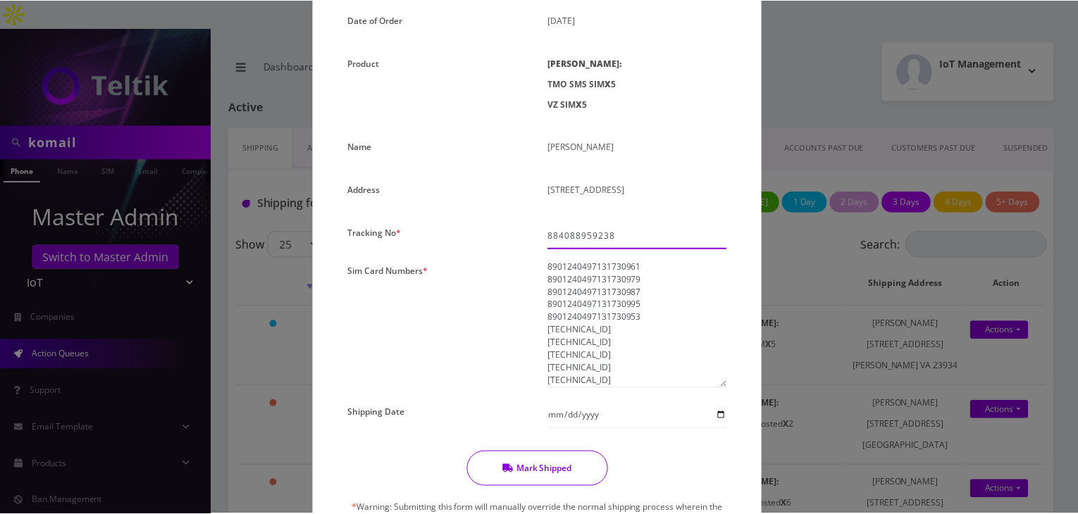
scroll to position [279, 0]
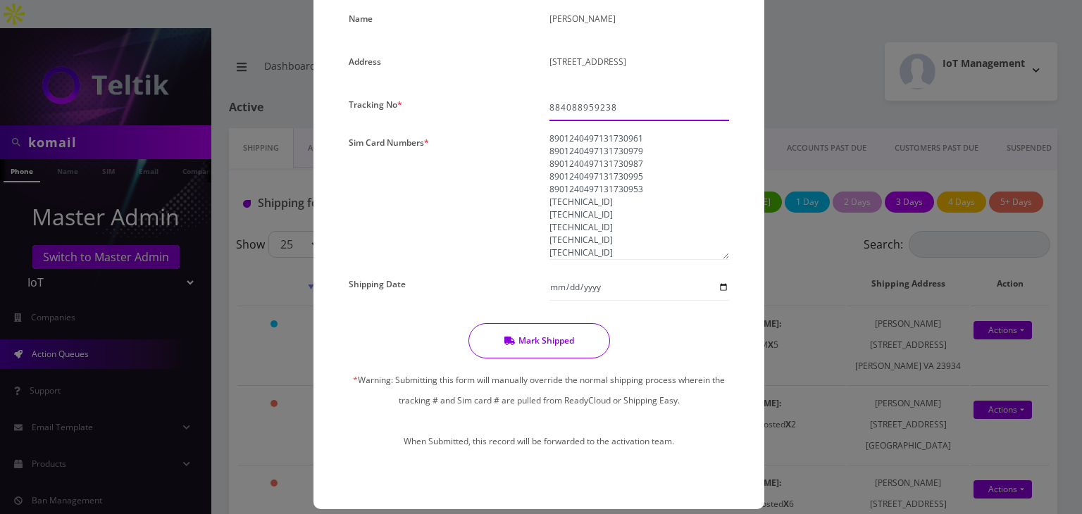
type input "884088959238"
click at [513, 359] on button "Mark Shipped" at bounding box center [540, 340] width 142 height 35
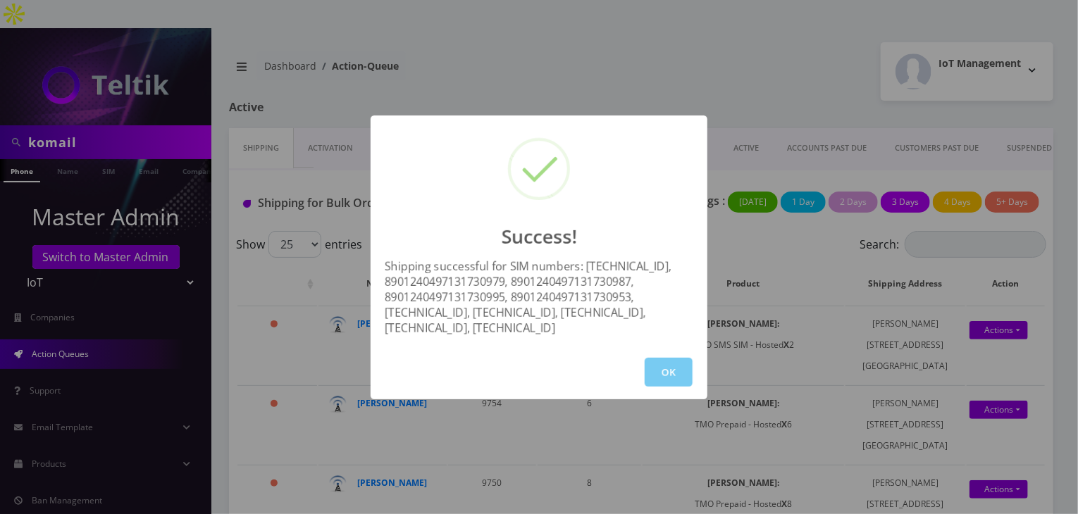
click at [670, 374] on button "OK" at bounding box center [669, 372] width 48 height 29
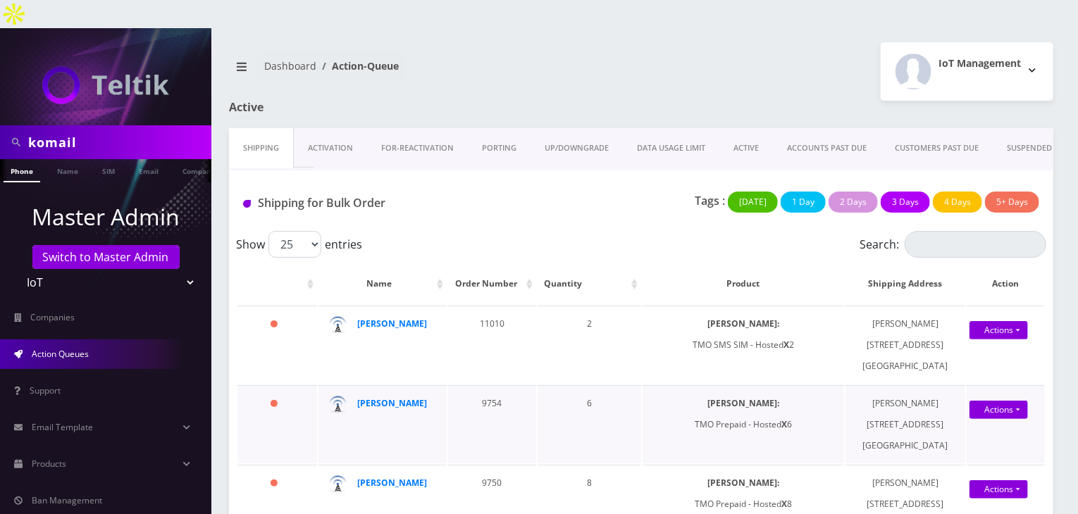
scroll to position [0, 7]
